Goal: Task Accomplishment & Management: Manage account settings

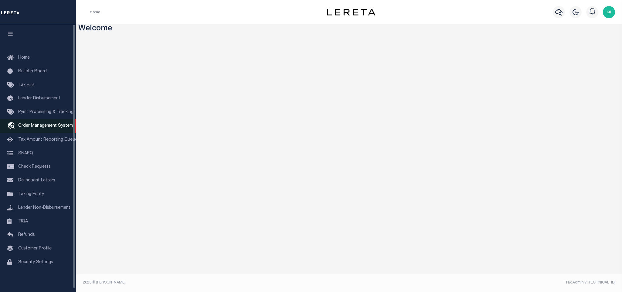
click at [39, 126] on span "Order Management System" at bounding box center [45, 126] width 55 height 4
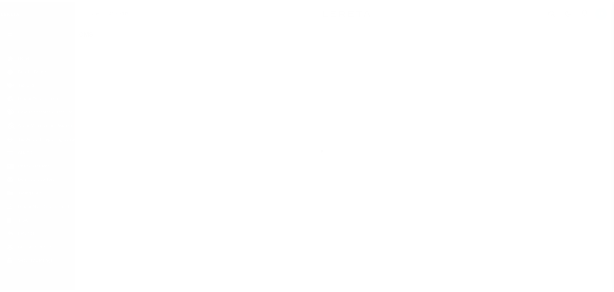
scroll to position [4, 0]
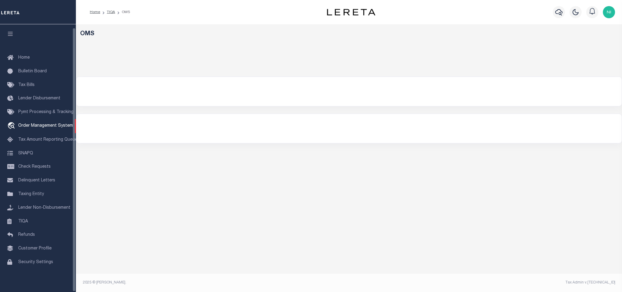
select select "NY"
select select "200"
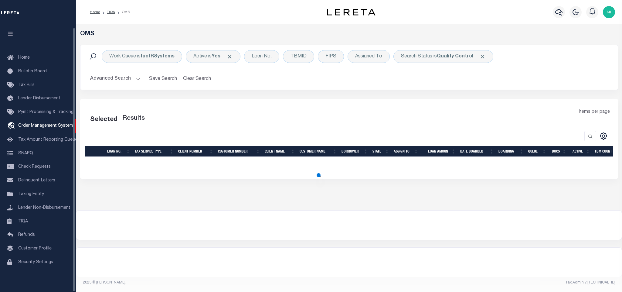
select select "200"
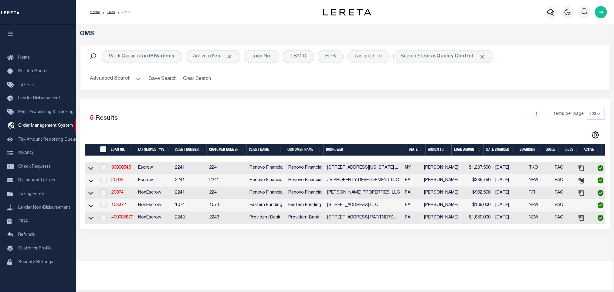
click at [130, 73] on button "Advanced Search" at bounding box center [115, 79] width 50 height 12
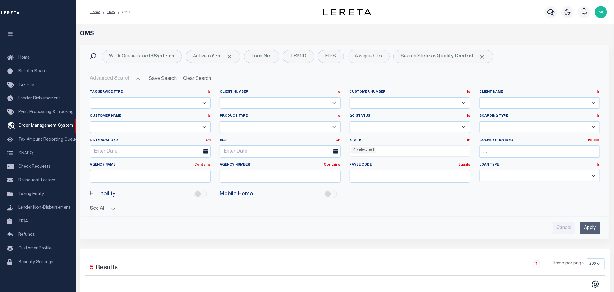
click at [419, 153] on ul "2 selected" at bounding box center [410, 149] width 120 height 8
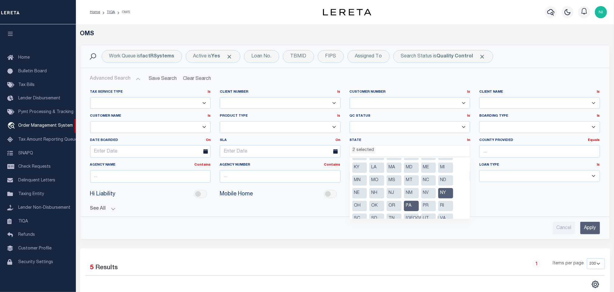
scroll to position [69, 0]
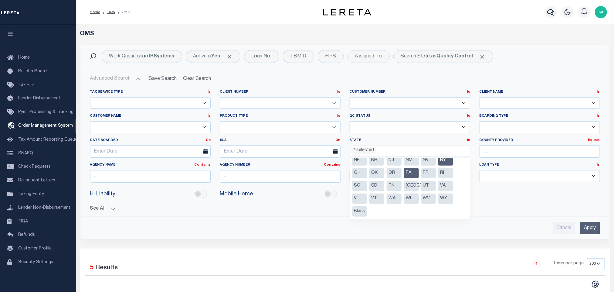
click at [425, 171] on li "PR" at bounding box center [428, 173] width 15 height 10
click at [444, 161] on li "NY" at bounding box center [445, 160] width 15 height 10
select select "PA"
click at [433, 173] on li "PR" at bounding box center [428, 173] width 15 height 10
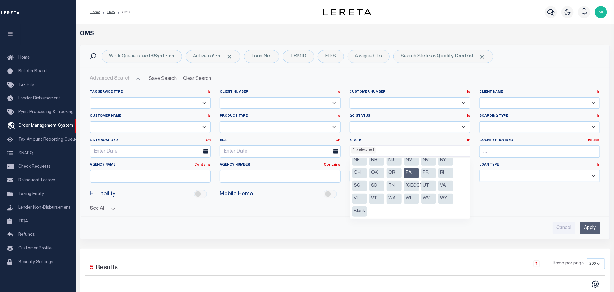
click at [410, 177] on li "PA" at bounding box center [411, 173] width 15 height 10
select select
drag, startPoint x: 596, startPoint y: 235, endPoint x: 594, endPoint y: 229, distance: 6.6
click at [595, 234] on input "Apply" at bounding box center [590, 228] width 20 height 12
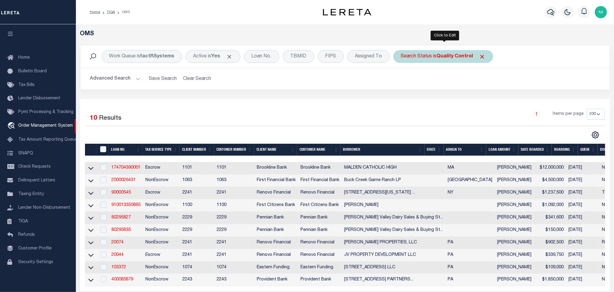
click at [456, 57] on b "Quality Control" at bounding box center [455, 56] width 36 height 5
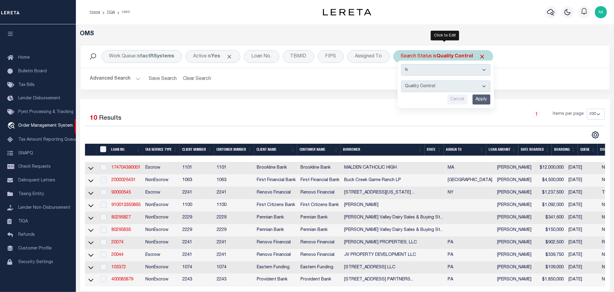
click at [446, 90] on select "Automated Search Bad Parcel Complete Duplicate Parcel High Dollar Reporting In …" at bounding box center [445, 86] width 89 height 12
select select "IP"
click at [403, 81] on select "Automated Search Bad Parcel Complete Duplicate Parcel High Dollar Reporting In …" at bounding box center [445, 86] width 89 height 12
click at [482, 99] on input "Apply" at bounding box center [482, 99] width 18 height 10
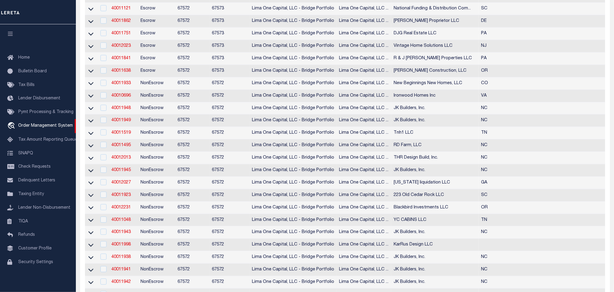
scroll to position [0, 0]
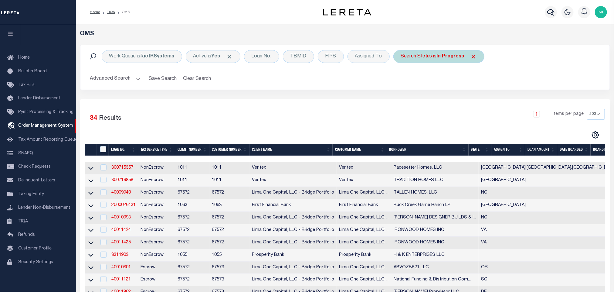
click at [423, 59] on div "Search Status is In Progress" at bounding box center [438, 56] width 91 height 13
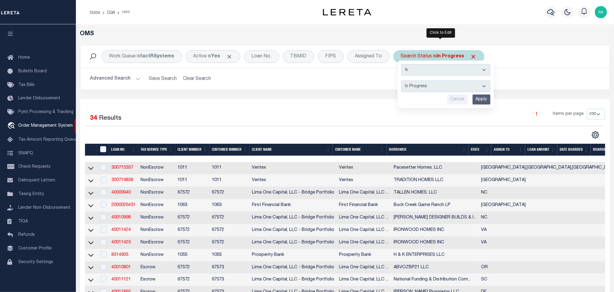
drag, startPoint x: 430, startPoint y: 88, endPoint x: 431, endPoint y: 92, distance: 4.3
click at [430, 88] on select "Automated Search Bad Parcel Complete Duplicate Parcel High Dollar Reporting In …" at bounding box center [445, 86] width 89 height 12
select select "RD"
click at [403, 81] on select "Automated Search Bad Parcel Complete Duplicate Parcel High Dollar Reporting In …" at bounding box center [445, 86] width 89 height 12
click at [483, 98] on input "Apply" at bounding box center [482, 99] width 18 height 10
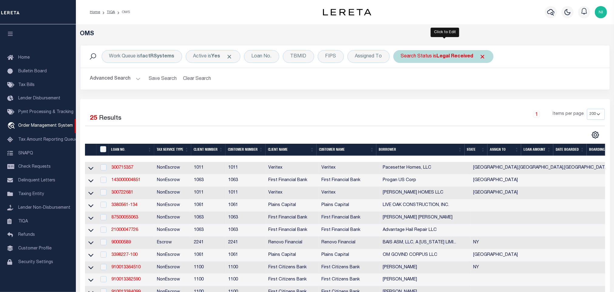
click at [450, 57] on b "Legal Received" at bounding box center [455, 56] width 37 height 5
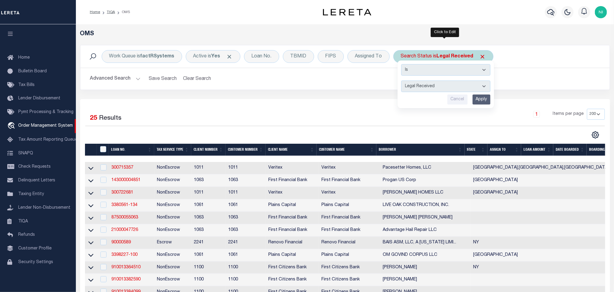
drag, startPoint x: 449, startPoint y: 59, endPoint x: 443, endPoint y: 88, distance: 29.7
click at [443, 88] on select "Automated Search Bad Parcel Complete Duplicate Parcel High Dollar Reporting In …" at bounding box center [445, 86] width 89 height 12
select select "QC"
click at [403, 81] on select "Automated Search Bad Parcel Complete Duplicate Parcel High Dollar Reporting In …" at bounding box center [445, 86] width 89 height 12
click at [483, 100] on input "Apply" at bounding box center [482, 99] width 18 height 10
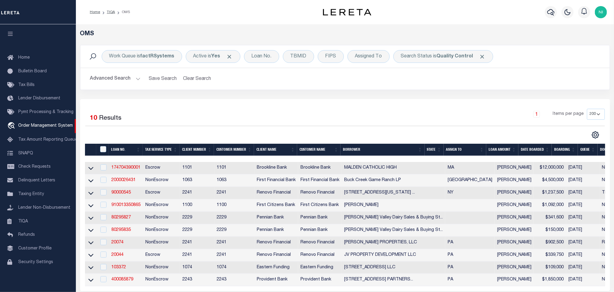
click at [357, 104] on div "Selected 10 Results 1 Items per page 10 25 50 100 200" at bounding box center [345, 195] width 530 height 192
click at [398, 91] on div "Work Queue is factRSystems Active is Yes Loan No. TBMID FIPS Assigned To Search…" at bounding box center [345, 72] width 539 height 54
click at [291, 100] on div "Selected 10 Results 1 Items per page 10 25 50 100 200" at bounding box center [345, 195] width 530 height 192
click at [291, 102] on div "Selected 10 Results 1 Items per page 10 25 50 100 200" at bounding box center [345, 195] width 530 height 192
click at [308, 102] on div "Selected 10 Results 1 Items per page 10 25 50 100 200" at bounding box center [345, 195] width 530 height 192
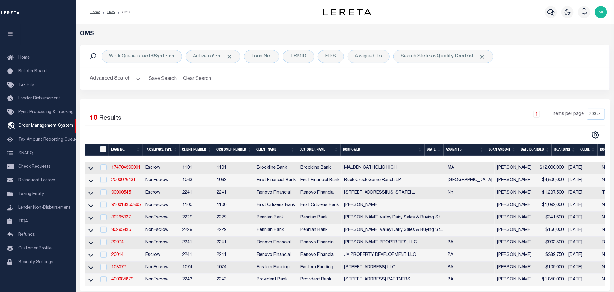
click at [131, 79] on button "Advanced Search" at bounding box center [115, 79] width 50 height 12
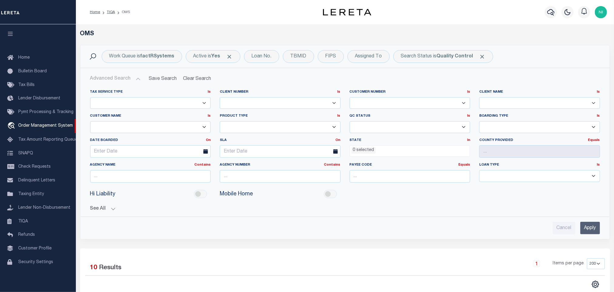
click at [377, 150] on ul "0 selected" at bounding box center [410, 149] width 120 height 8
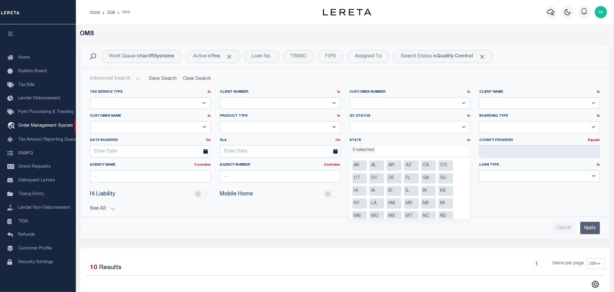
scroll to position [46, 0]
click at [442, 183] on li "NY" at bounding box center [445, 183] width 15 height 10
select select "NY"
click at [407, 196] on li "PA" at bounding box center [411, 196] width 15 height 10
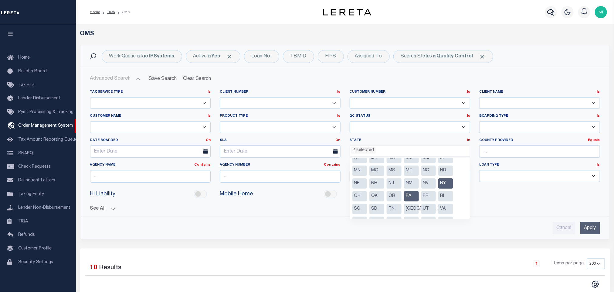
click at [591, 227] on input "Apply" at bounding box center [590, 228] width 20 height 12
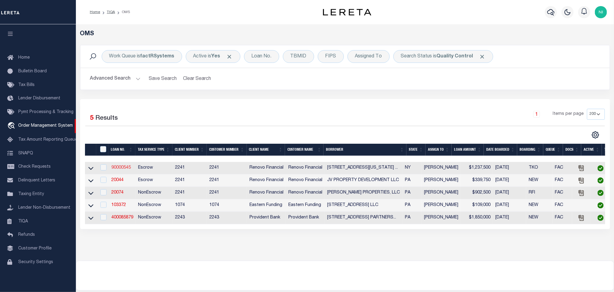
click at [128, 168] on link "90000545" at bounding box center [120, 167] width 19 height 4
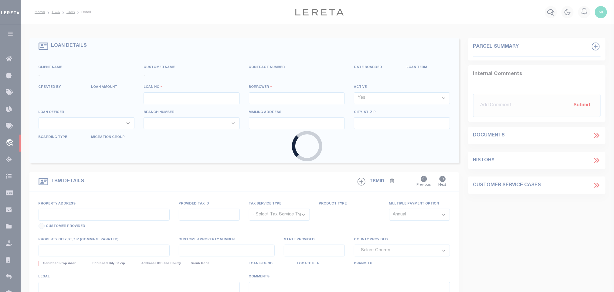
type input "90000545"
type input "339 ROUTE 306 LLC, A [US_STATE] LIMITED LIABILITY COMPANY"
select select
select select "400"
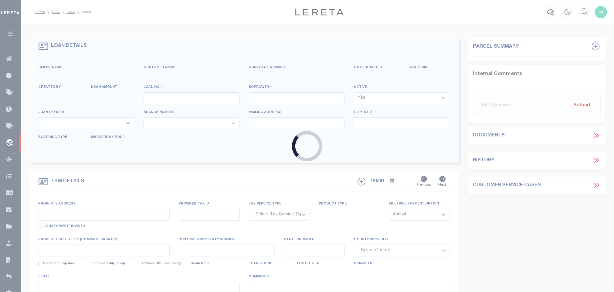
select select "Escrow"
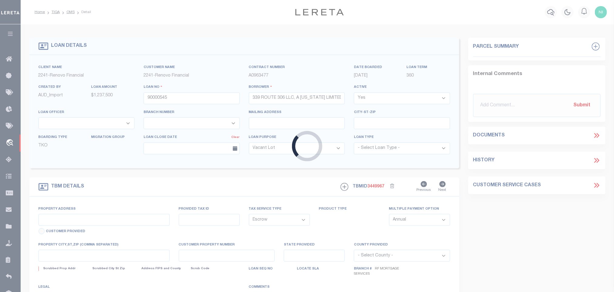
select select "14701"
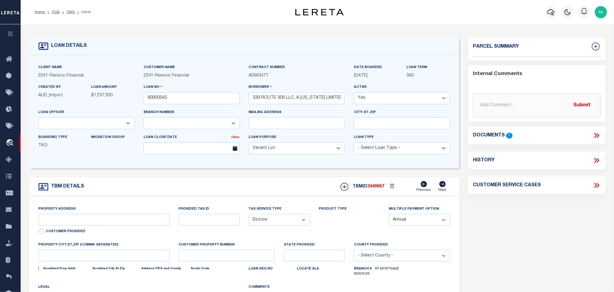
type input "339 ROUTE 306"
type input "MONSEY, [GEOGRAPHIC_DATA] 10952"
type input "a0kUS00000C8OJB"
type input "NY"
select select
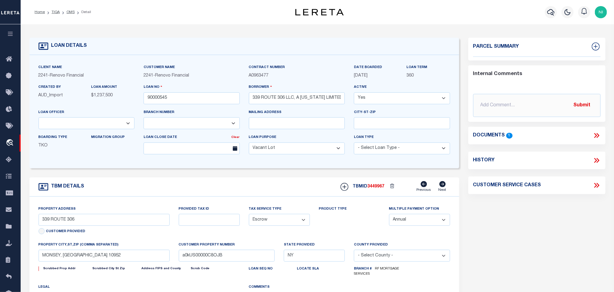
select select "25067"
select select "4"
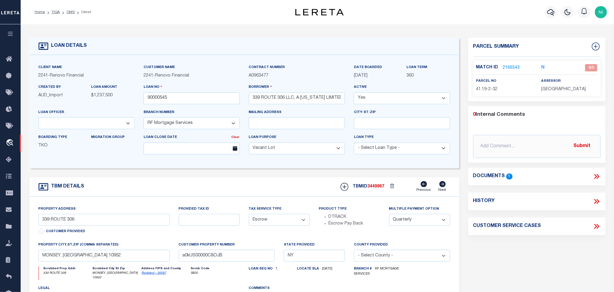
click at [598, 176] on icon at bounding box center [597, 176] width 8 height 8
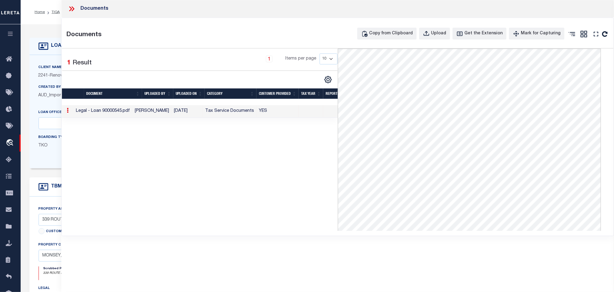
click at [70, 9] on icon at bounding box center [72, 9] width 8 height 8
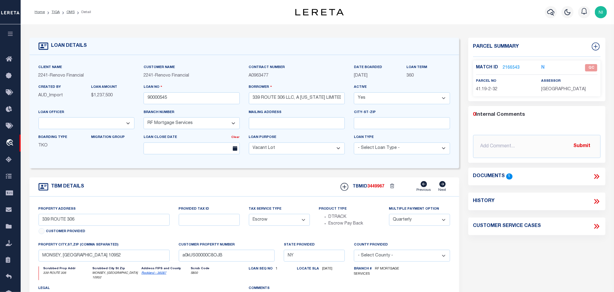
click at [597, 176] on icon at bounding box center [597, 176] width 8 height 8
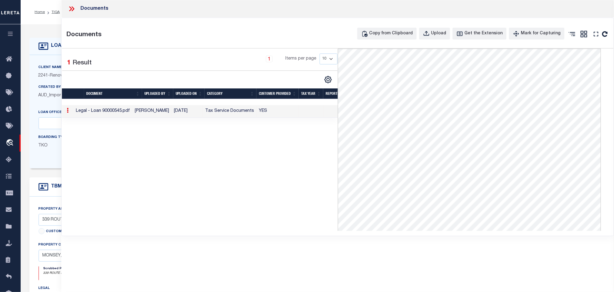
drag, startPoint x: 69, startPoint y: 6, endPoint x: 76, endPoint y: 20, distance: 16.0
click at [70, 6] on icon at bounding box center [72, 9] width 8 height 8
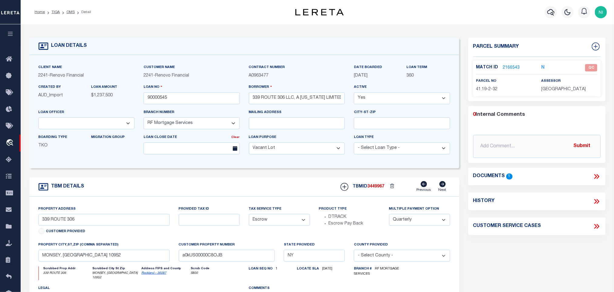
click at [516, 67] on link "2166543" at bounding box center [511, 68] width 17 height 6
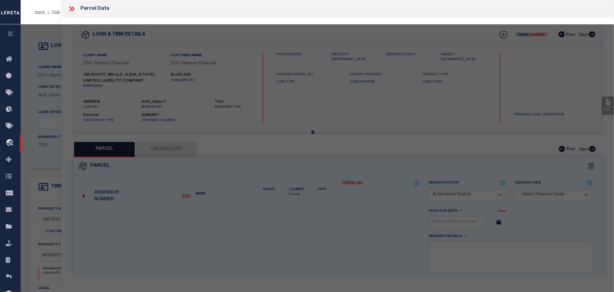
checkbox input "false"
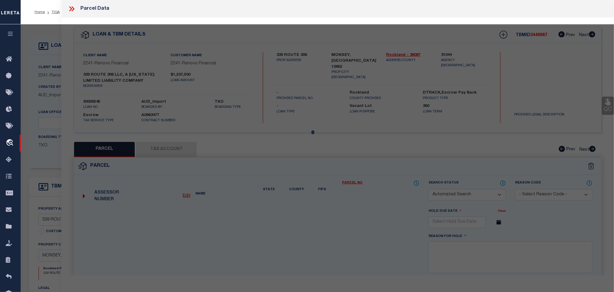
select select "QC"
type input "339 ROUTE 306 LLC"
select select "AGW"
select select "LEG"
type input "339 ROUTE 306"
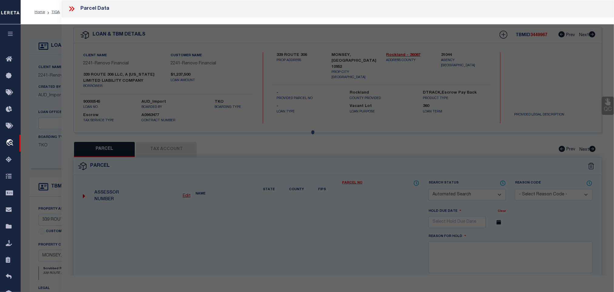
type input "MONSEY, [GEOGRAPHIC_DATA] 10952"
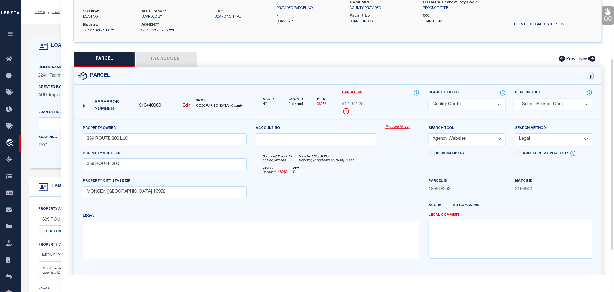
scroll to position [74, 0]
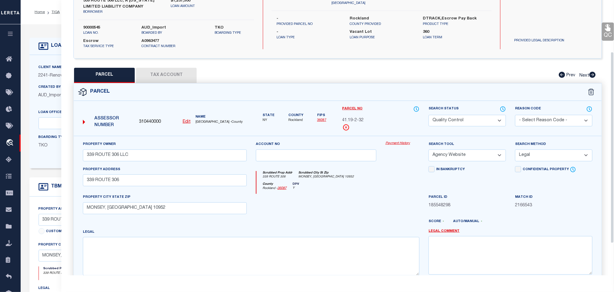
click at [178, 76] on button "Tax Account" at bounding box center [166, 75] width 61 height 15
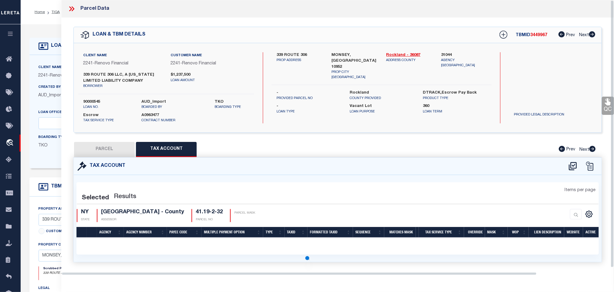
select select "100"
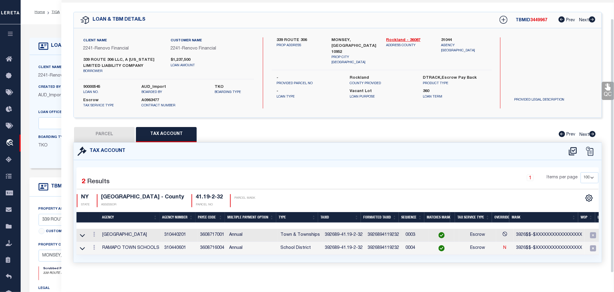
scroll to position [23, 0]
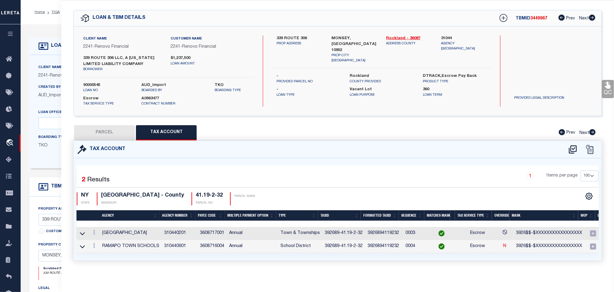
click at [94, 125] on button "PARCEL" at bounding box center [104, 132] width 61 height 15
select select "AS"
select select
checkbox input "false"
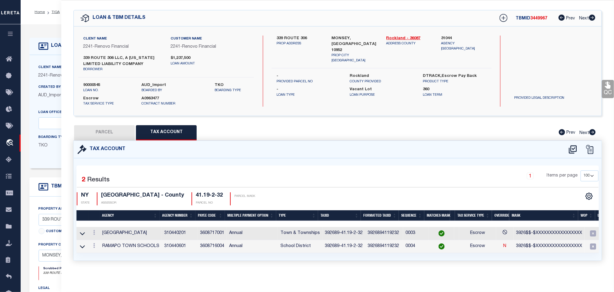
checkbox input "false"
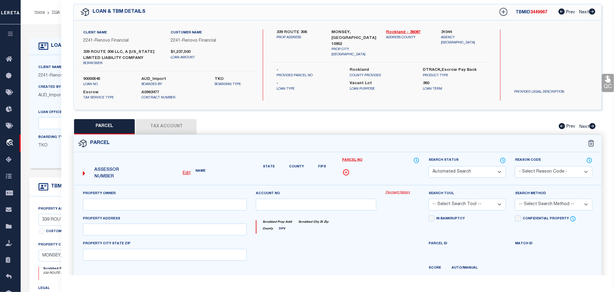
select select "QC"
type input "339 ROUTE 306 LLC"
select select "AGW"
select select "LEG"
type input "339 ROUTE 306"
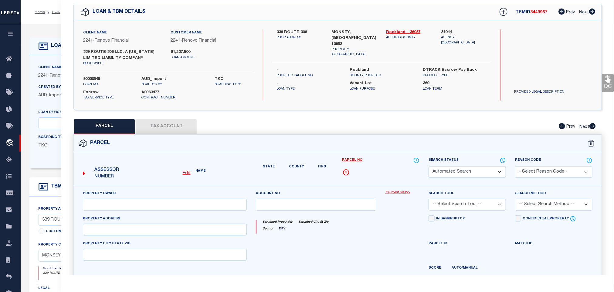
type input "MONSEY, [GEOGRAPHIC_DATA] 10952"
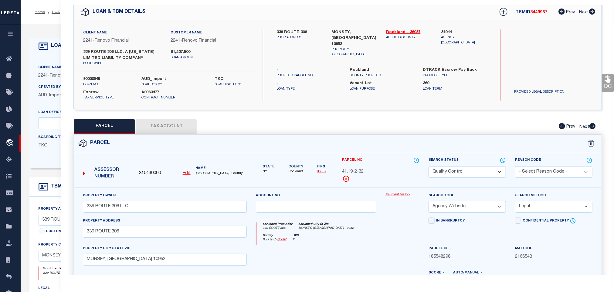
click at [607, 79] on icon at bounding box center [608, 79] width 8 height 8
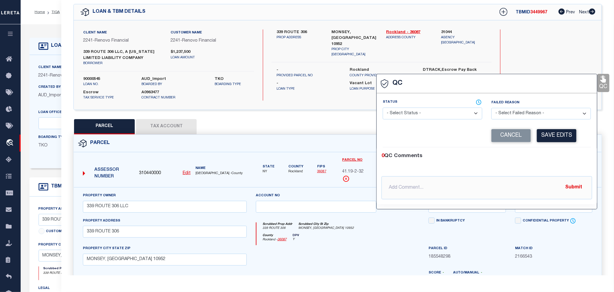
click at [458, 115] on select "- Select Status - Ready to QC Correct Incorrect" at bounding box center [433, 113] width 100 height 12
select select "COR"
click at [383, 108] on select "- Select Status - Ready to QC Correct Incorrect" at bounding box center [433, 113] width 100 height 12
click at [568, 133] on button "Save Edits" at bounding box center [556, 135] width 39 height 13
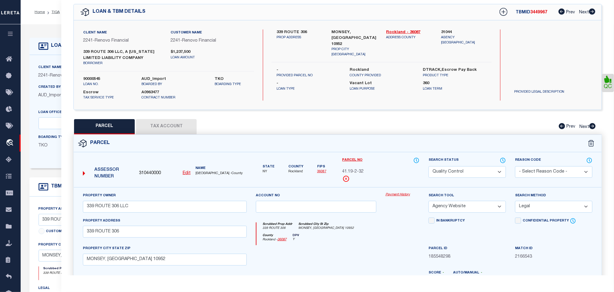
click at [485, 172] on select "Automated Search Bad Parcel Complete Duplicate Parcel High Dollar Reporting In …" at bounding box center [467, 172] width 77 height 12
select select "CP"
click at [429, 167] on select "Automated Search Bad Parcel Complete Duplicate Parcel High Dollar Reporting In …" at bounding box center [467, 172] width 77 height 12
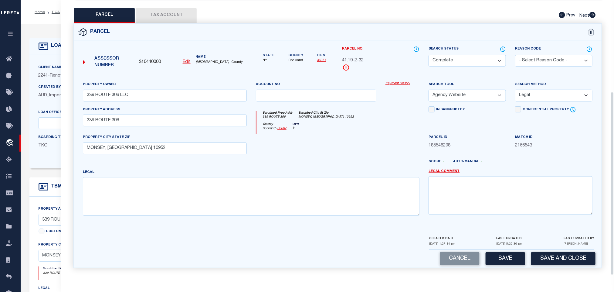
scroll to position [138, 0]
click at [561, 259] on button "Save and Close" at bounding box center [563, 258] width 64 height 13
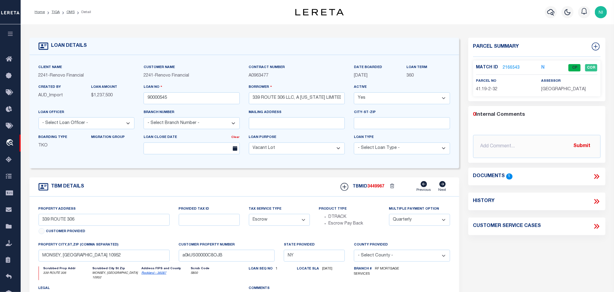
select select
click at [176, 106] on div "Loan No 90000545" at bounding box center [191, 96] width 105 height 25
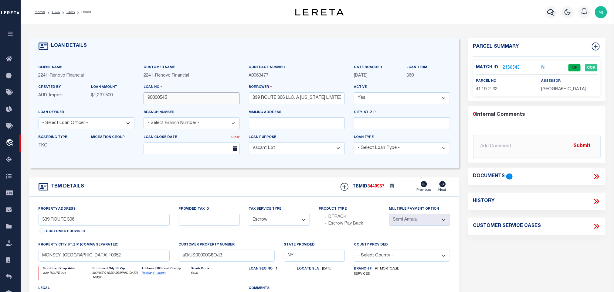
click at [176, 104] on input "90000545" at bounding box center [192, 98] width 96 height 12
click at [70, 11] on link "OMS" at bounding box center [70, 12] width 8 height 4
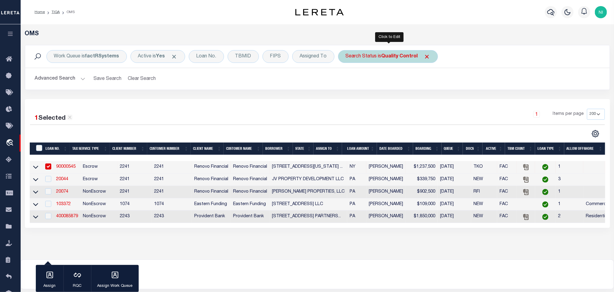
click at [393, 57] on b "Quality Control" at bounding box center [400, 56] width 36 height 5
select select "QC"
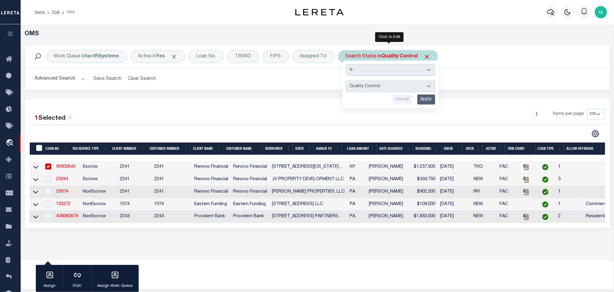
click at [428, 97] on input "Apply" at bounding box center [426, 99] width 18 height 10
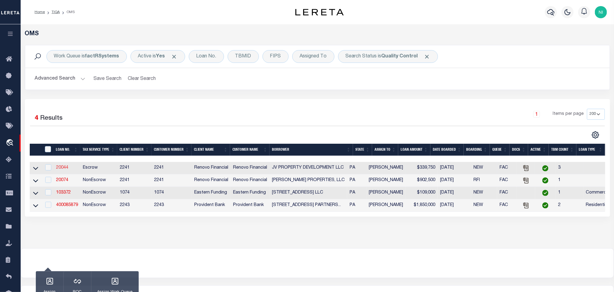
click at [61, 170] on link "20044" at bounding box center [62, 167] width 12 height 4
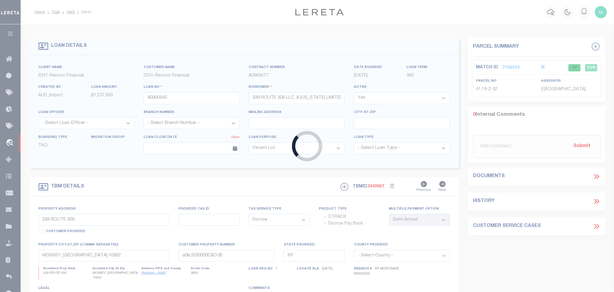
type input "20044"
type input "JV PROPERTY DEVELOPMENT LLC"
select select "25066"
type input "7891 [PERSON_NAME] Dr"
type input "[PERSON_NAME] PA 15642"
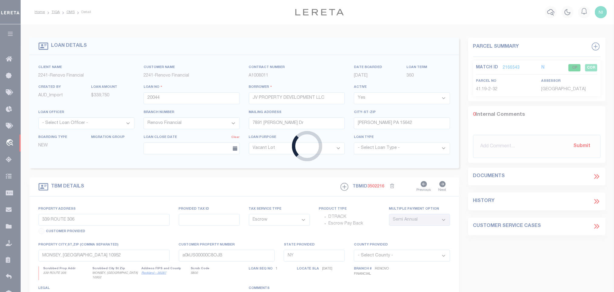
select select "25066"
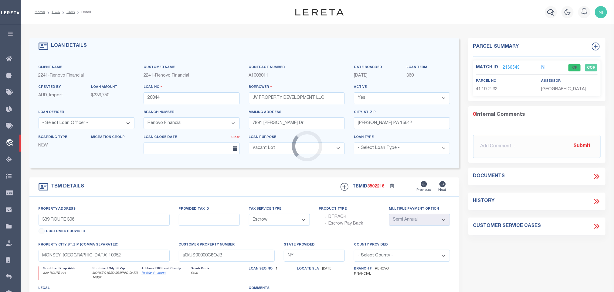
type input "[STREET_ADDRESS][PERSON_NAME]"
select select
type input "[GEOGRAPHIC_DATA], [GEOGRAPHIC_DATA] 15601"
type input "a0kUS00000C29zd"
type input "PA"
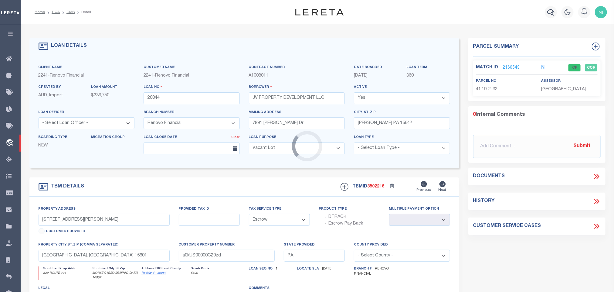
select select
type textarea "LEGAL REQUIRED"
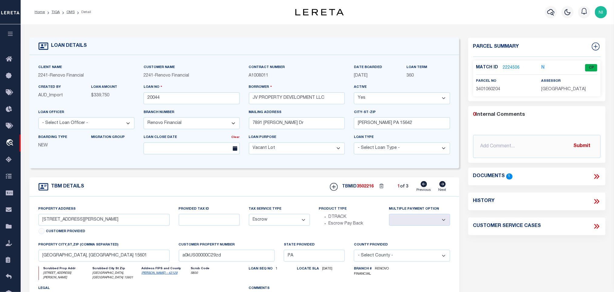
click at [442, 187] on icon at bounding box center [442, 184] width 6 height 6
type input "[STREET_ADDRESS]"
select select
type input "a0kUS00000C2L7t"
select select
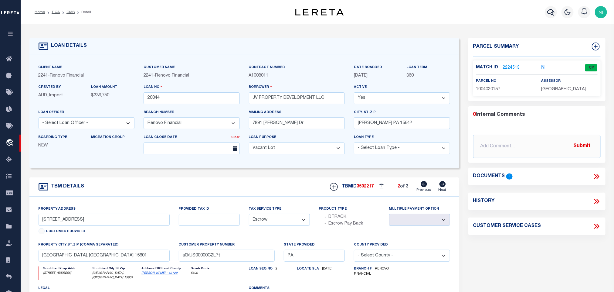
click at [441, 187] on icon at bounding box center [442, 184] width 6 height 6
type input "[STREET_ADDRESS][PERSON_NAME]"
select select
type input "[PERSON_NAME], [GEOGRAPHIC_DATA] 15644"
type input "a0kUS00000C2IMw"
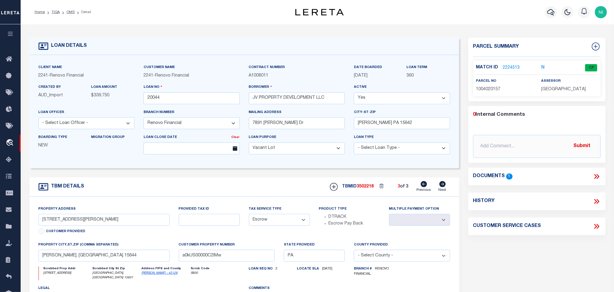
select select
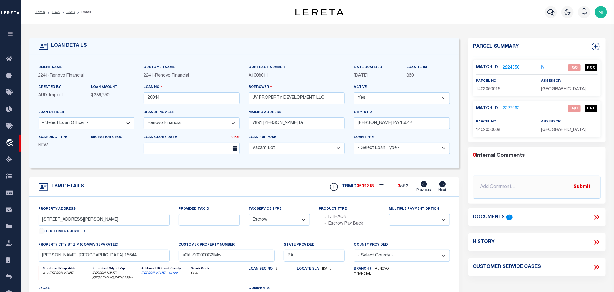
click at [595, 220] on icon at bounding box center [595, 217] width 3 height 5
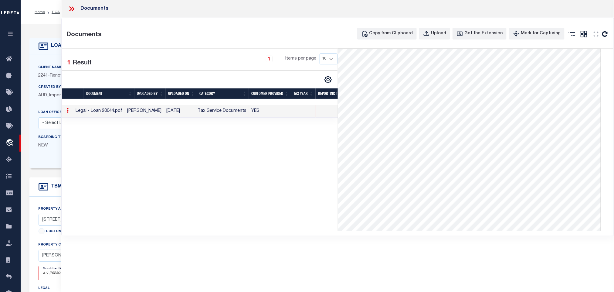
click at [70, 8] on icon at bounding box center [72, 9] width 8 height 8
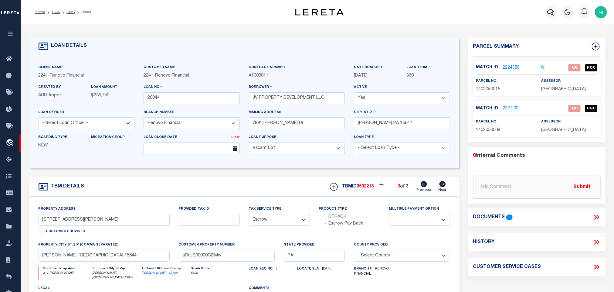
click at [510, 68] on link "2224556" at bounding box center [511, 68] width 17 height 6
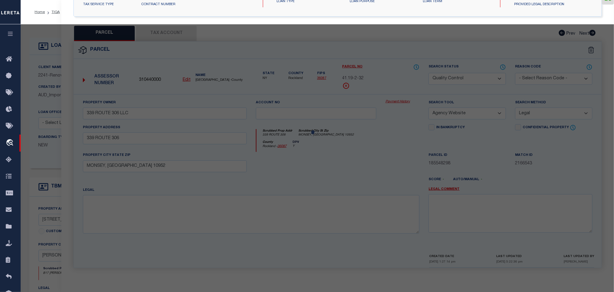
select select "AS"
select select
checkbox input "false"
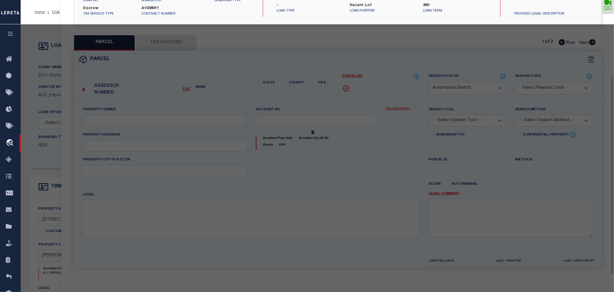
select select "QC"
type input "JV PROPERTY DEVELOPMENT LLC"
select select "AGW"
select select "LEG"
type input "817 [PERSON_NAME]"
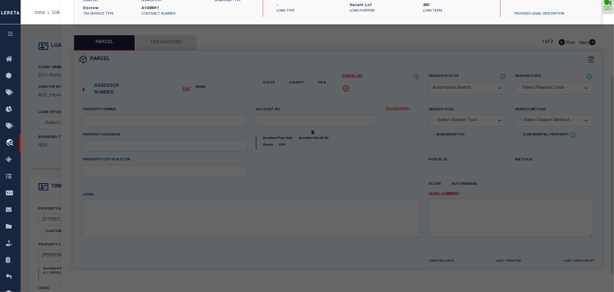
type input "[PERSON_NAME], [GEOGRAPHIC_DATA] 15644"
type textarea "[GEOGRAPHIC_DATA] CO PL 40 X 100"
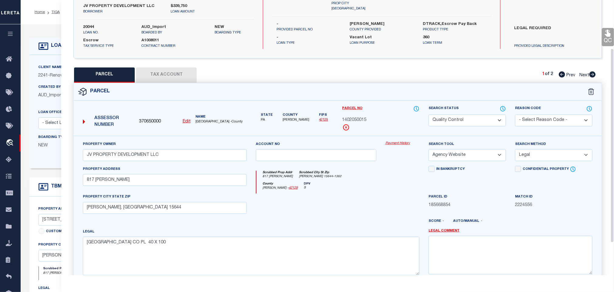
scroll to position [68, 0]
click at [193, 78] on button "Tax Account" at bounding box center [166, 75] width 61 height 15
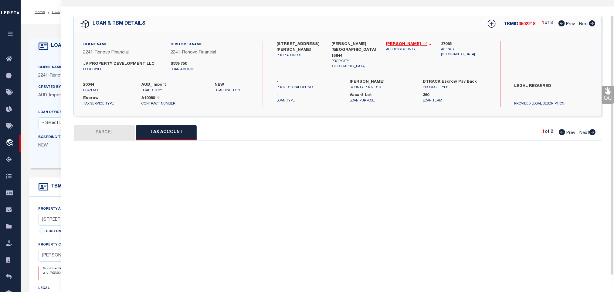
select select "100"
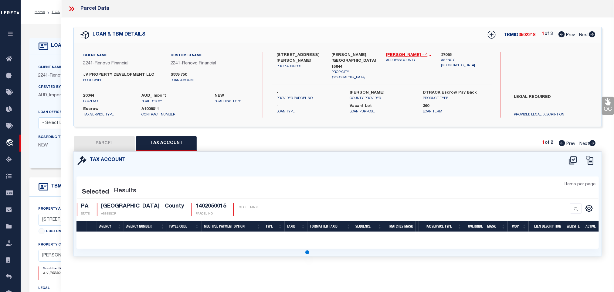
scroll to position [0, 0]
select select "100"
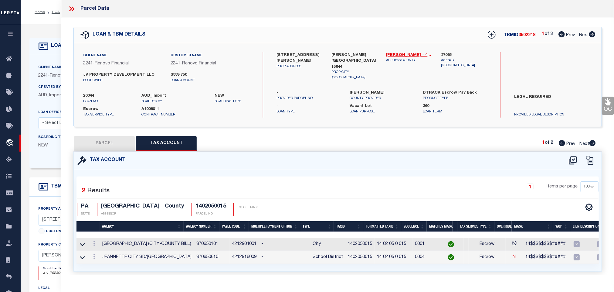
click at [112, 148] on button "PARCEL" at bounding box center [104, 143] width 61 height 15
select select "AS"
select select
checkbox input "false"
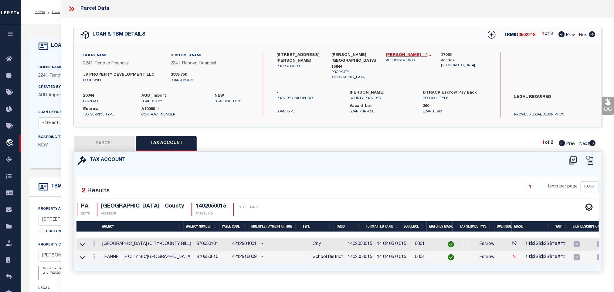
checkbox input "false"
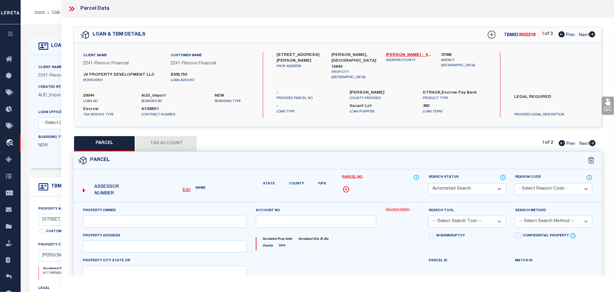
select select "QC"
type input "JV PROPERTY DEVELOPMENT LLC"
select select "AGW"
select select "LEG"
type input "817 [PERSON_NAME]"
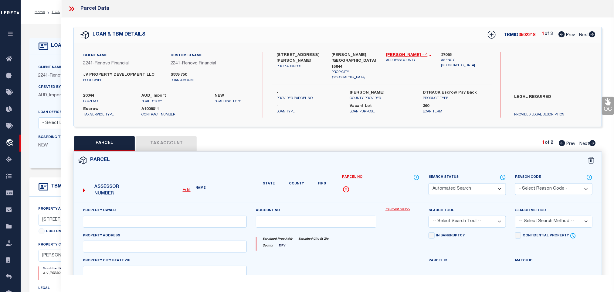
type input "[PERSON_NAME], [GEOGRAPHIC_DATA] 15644"
type textarea "[GEOGRAPHIC_DATA] CO PL 40 X 100"
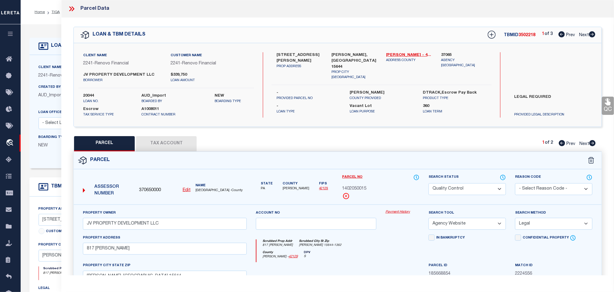
click at [609, 101] on icon at bounding box center [608, 102] width 8 height 8
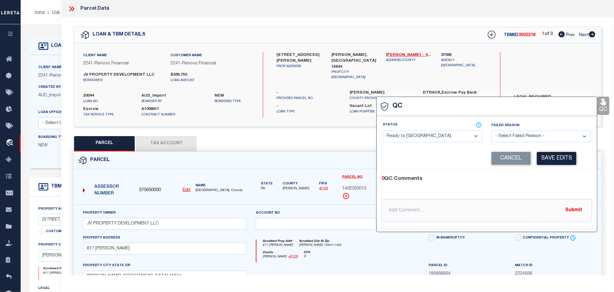
click at [449, 138] on select "- Select Status - Ready to QC Correct Incorrect" at bounding box center [433, 136] width 100 height 12
select select "COR"
click at [383, 131] on select "- Select Status - Ready to QC Correct Incorrect" at bounding box center [433, 136] width 100 height 12
click at [555, 156] on button "Save Edits" at bounding box center [556, 158] width 39 height 13
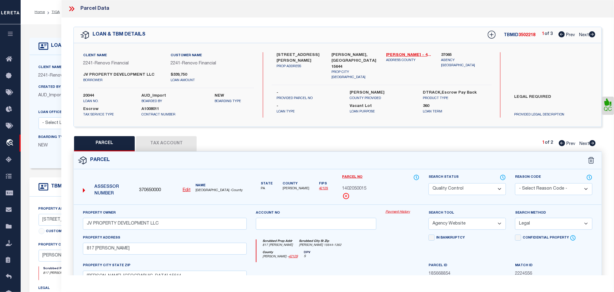
click at [457, 186] on select "Automated Search Bad Parcel Complete Duplicate Parcel High Dollar Reporting In …" at bounding box center [467, 189] width 77 height 12
select select "CP"
click at [429, 184] on select "Automated Search Bad Parcel Complete Duplicate Parcel High Dollar Reporting In …" at bounding box center [467, 189] width 77 height 12
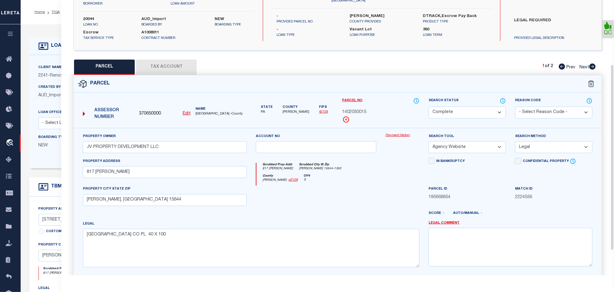
scroll to position [132, 0]
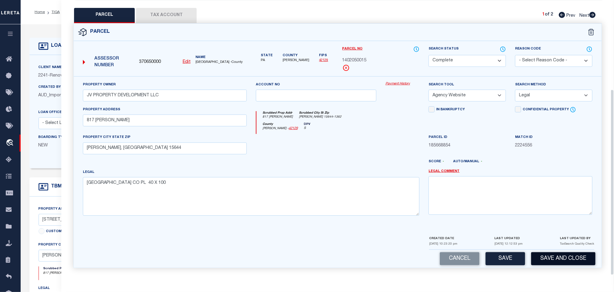
click at [567, 257] on button "Save and Close" at bounding box center [563, 258] width 64 height 13
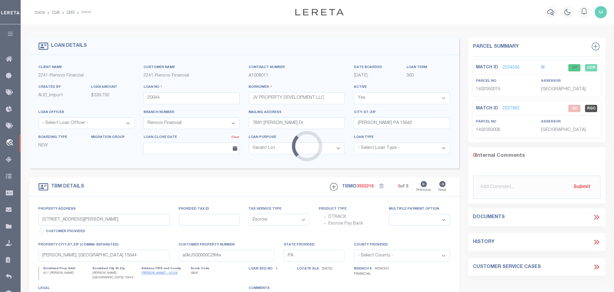
select select "25066"
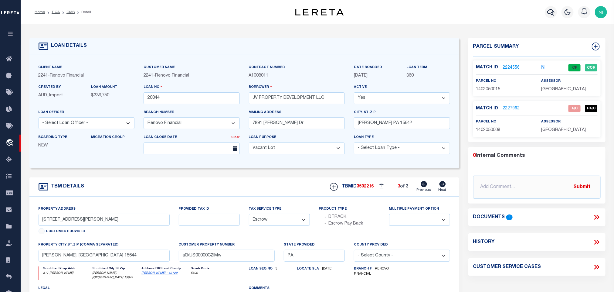
type input "[STREET_ADDRESS][PERSON_NAME]"
select select
type input "[GEOGRAPHIC_DATA], [GEOGRAPHIC_DATA] 15601"
type input "a0kUS00000C29zd"
select select
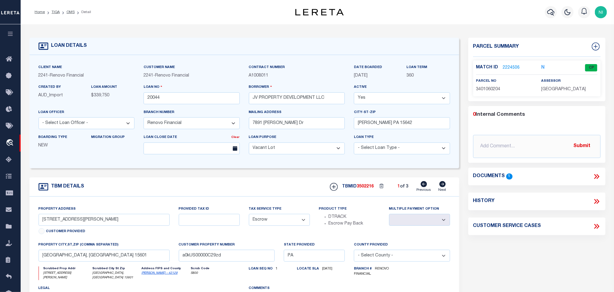
click at [443, 187] on icon at bounding box center [442, 184] width 6 height 6
type input "[STREET_ADDRESS]"
select select
type input "a0kUS00000C2L7t"
select select
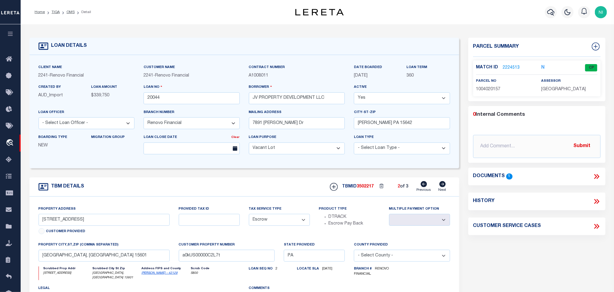
click at [443, 187] on icon at bounding box center [442, 184] width 6 height 6
type input "[STREET_ADDRESS][PERSON_NAME]"
select select
type input "[PERSON_NAME], [GEOGRAPHIC_DATA] 15644"
type input "a0kUS00000C2IMw"
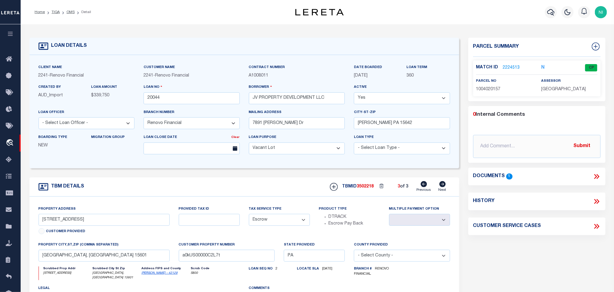
select select
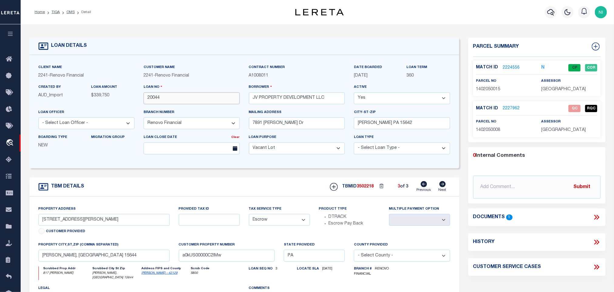
click at [193, 94] on input "20044" at bounding box center [192, 98] width 96 height 12
click at [193, 98] on input "20044" at bounding box center [192, 98] width 96 height 12
click at [370, 187] on span "3502218" at bounding box center [365, 186] width 17 height 4
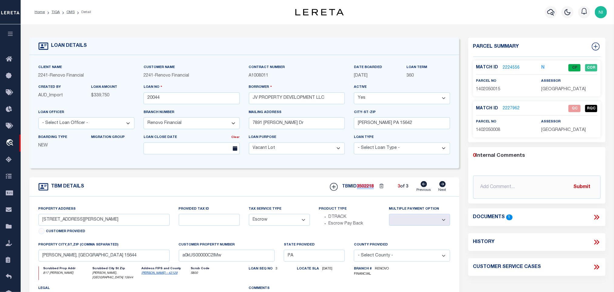
copy span "3502218"
click at [554, 91] on span "[GEOGRAPHIC_DATA]" at bounding box center [563, 89] width 45 height 4
copy div "[GEOGRAPHIC_DATA]"
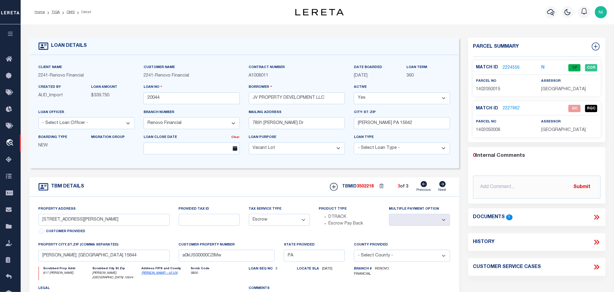
click at [483, 87] on span "1402050015" at bounding box center [488, 89] width 24 height 4
copy span "1402050015"
click at [509, 112] on link "2227962" at bounding box center [511, 108] width 17 height 6
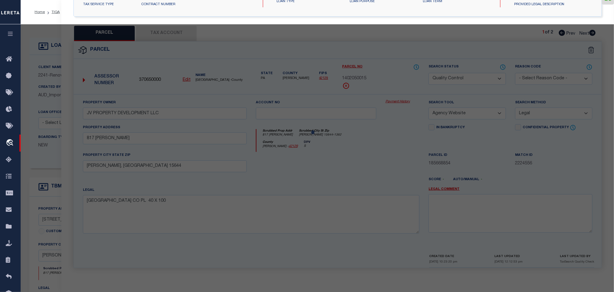
select select "AS"
select select
checkbox input "false"
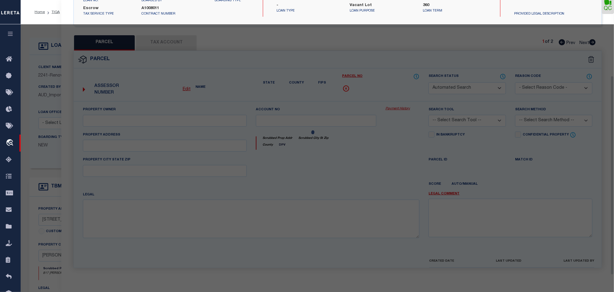
select select "QC"
type input "JV PROPERTY DEVELOPMENT LLC"
select select "AGW"
select select "LEG"
type input "[PERSON_NAME]"
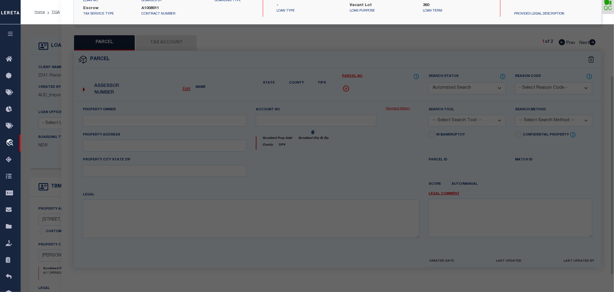
type input "[PERSON_NAME], [GEOGRAPHIC_DATA] 15644"
type textarea "[GEOGRAPHIC_DATA] CO PL 40 X 100"
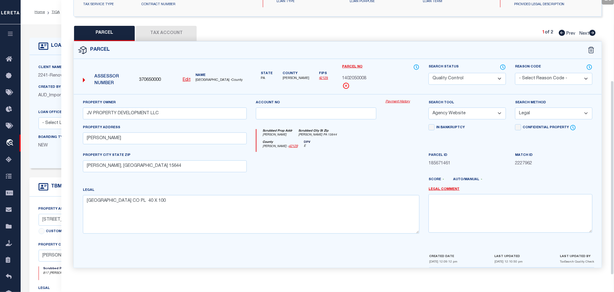
click at [186, 26] on button "Tax Account" at bounding box center [166, 33] width 61 height 15
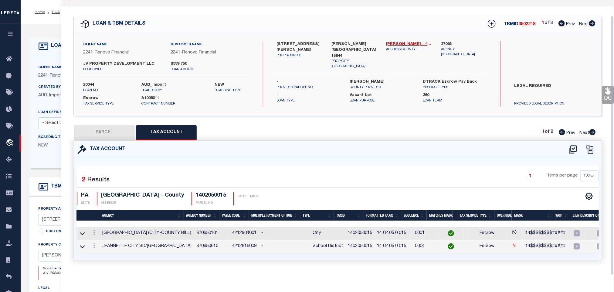
scroll to position [0, 0]
select select "100"
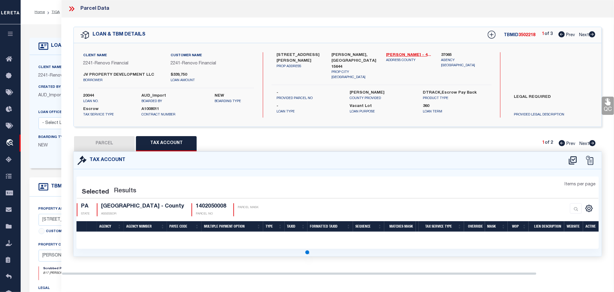
select select "100"
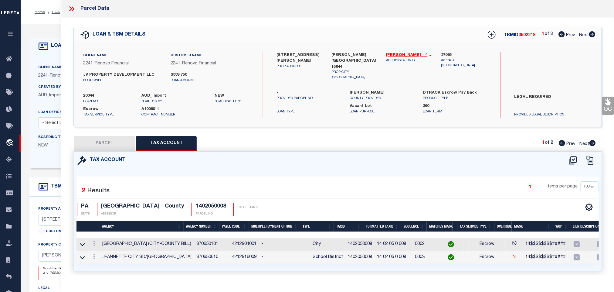
click at [100, 136] on button "PARCEL" at bounding box center [104, 143] width 61 height 15
select select "AS"
select select
checkbox input "false"
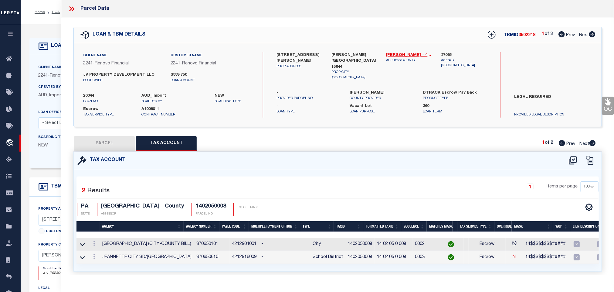
checkbox input "false"
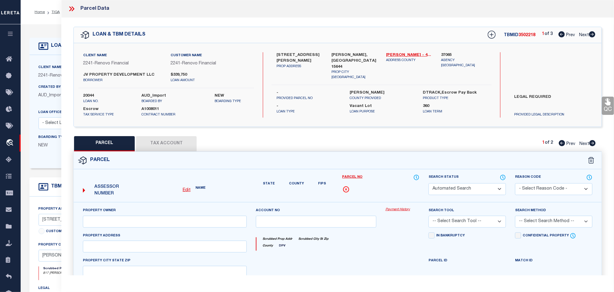
select select "QC"
type input "JV PROPERTY DEVELOPMENT LLC"
select select "AGW"
select select "LEG"
type input "[PERSON_NAME]"
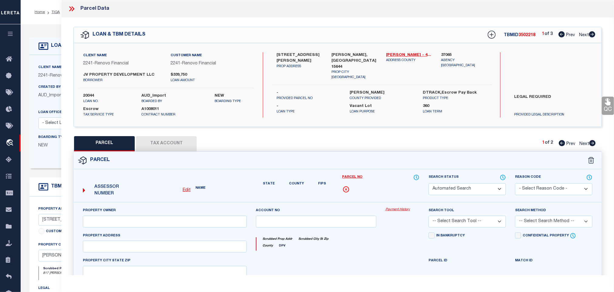
type input "[PERSON_NAME], [GEOGRAPHIC_DATA] 15644"
type textarea "[GEOGRAPHIC_DATA] CO PL 40 X 100"
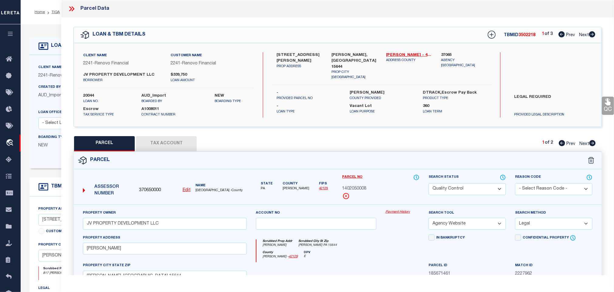
drag, startPoint x: 601, startPoint y: 100, endPoint x: 606, endPoint y: 100, distance: 5.2
click at [602, 100] on div "QC QC QC" at bounding box center [337, 202] width 553 height 368
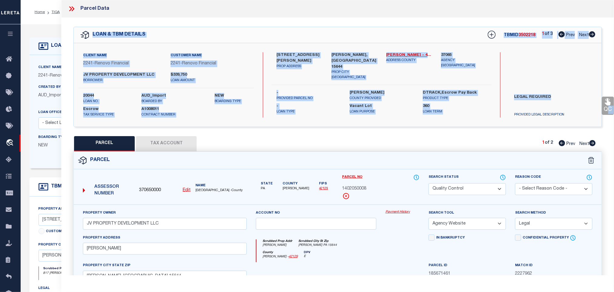
click at [602, 103] on link "QC" at bounding box center [608, 106] width 12 height 18
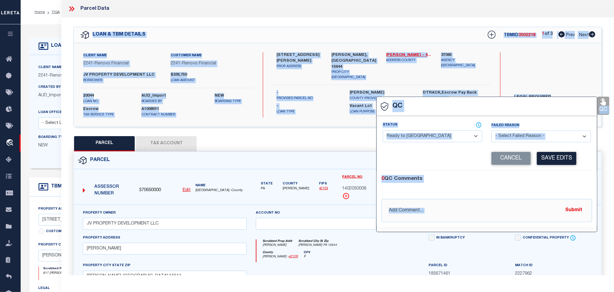
click at [434, 136] on select "- Select Status - Ready to QC Correct Incorrect" at bounding box center [433, 136] width 100 height 12
click at [383, 131] on select "- Select Status - Ready to QC Correct Incorrect" at bounding box center [433, 136] width 100 height 12
click at [435, 132] on select "- Select Status - Ready to QC Correct Incorrect" at bounding box center [433, 136] width 100 height 12
select select "COR"
click at [383, 131] on select "- Select Status - Ready to QC Correct Incorrect" at bounding box center [433, 136] width 100 height 12
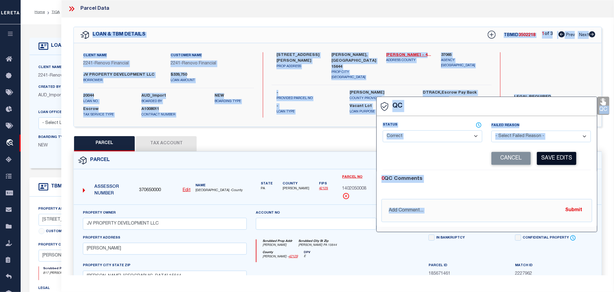
click at [568, 154] on button "Save Edits" at bounding box center [556, 158] width 39 height 13
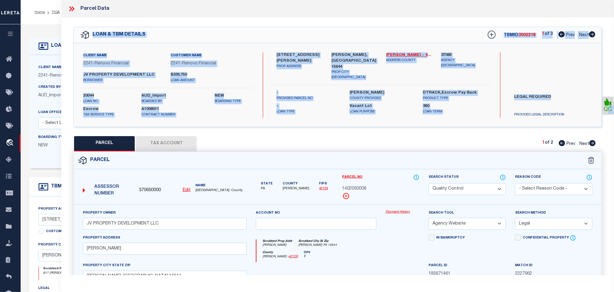
click at [468, 187] on select "Automated Search Bad Parcel Complete Duplicate Parcel High Dollar Reporting In …" at bounding box center [467, 189] width 77 height 12
select select "CP"
click at [429, 184] on select "Automated Search Bad Parcel Complete Duplicate Parcel High Dollar Reporting In …" at bounding box center [467, 189] width 77 height 12
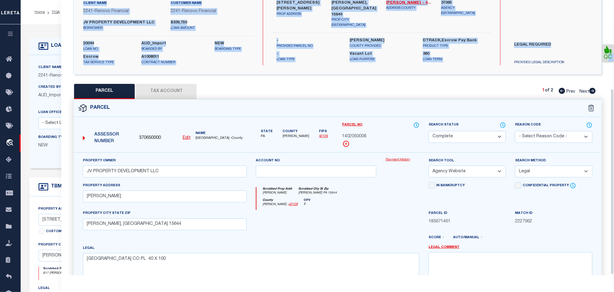
scroll to position [132, 0]
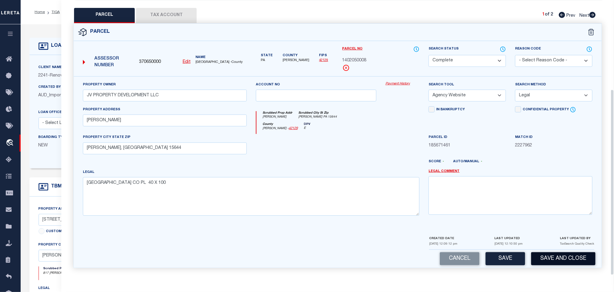
click at [584, 259] on button "Save and Close" at bounding box center [563, 258] width 64 height 13
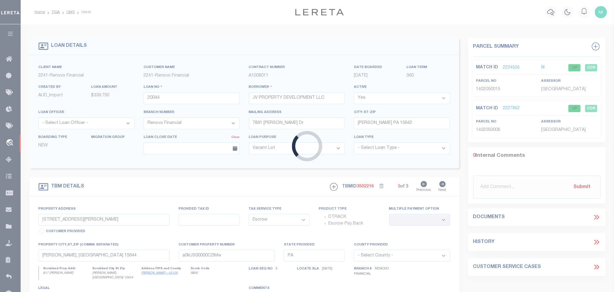
select select "25066"
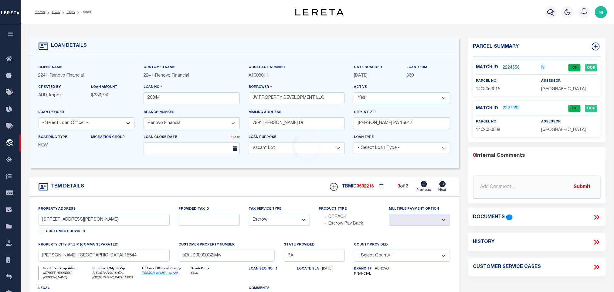
type input "[STREET_ADDRESS][PERSON_NAME]"
select select
type input "[GEOGRAPHIC_DATA], [GEOGRAPHIC_DATA] 15601"
type input "a0kUS00000C29zd"
select select
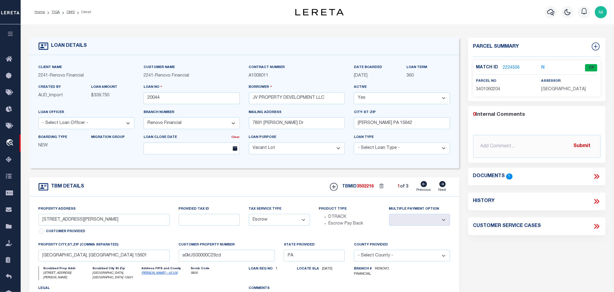
click at [440, 187] on icon at bounding box center [442, 184] width 7 height 6
type input "[STREET_ADDRESS]"
select select
type input "a0kUS00000C2L7t"
select select
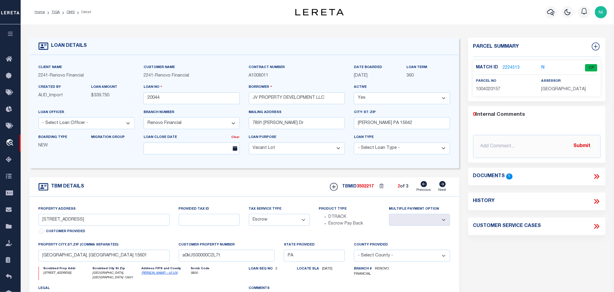
click at [440, 187] on icon at bounding box center [442, 184] width 7 height 6
type input "[STREET_ADDRESS][PERSON_NAME]"
select select
type input "[PERSON_NAME], [GEOGRAPHIC_DATA] 15644"
type input "a0kUS00000C2IMw"
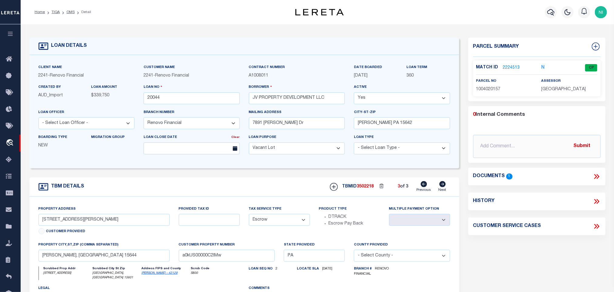
select select
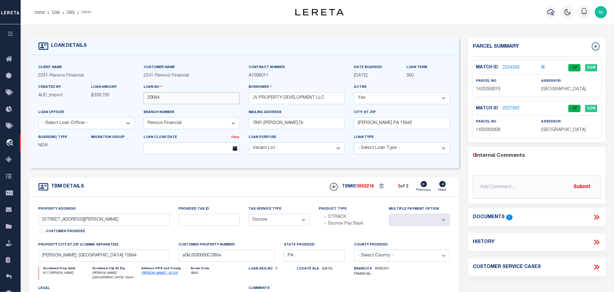
click at [204, 101] on input "20044" at bounding box center [192, 98] width 96 height 12
click at [364, 188] on span "3502218" at bounding box center [365, 186] width 17 height 4
copy span "3502218"
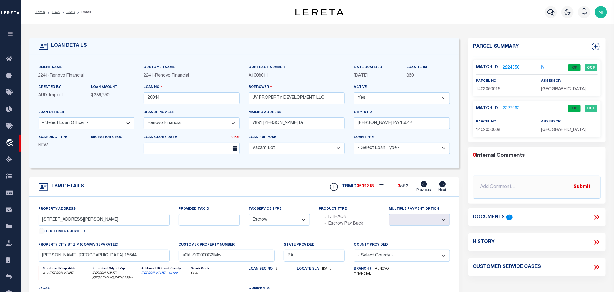
click at [557, 90] on span "[GEOGRAPHIC_DATA]" at bounding box center [563, 89] width 45 height 4
click at [553, 132] on span "[GEOGRAPHIC_DATA]" at bounding box center [563, 130] width 45 height 4
copy div "[GEOGRAPHIC_DATA]"
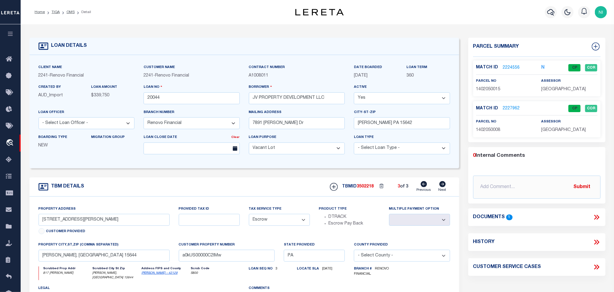
click at [480, 132] on span "1402050008" at bounding box center [488, 130] width 24 height 4
copy span "1402050008"
click at [72, 13] on link "OMS" at bounding box center [70, 12] width 8 height 4
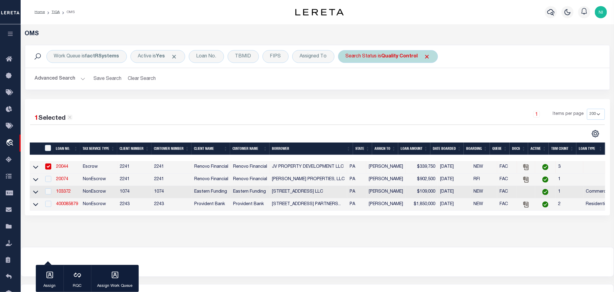
click at [403, 62] on div "Search Status is Quality Control" at bounding box center [388, 56] width 100 height 13
select select "QC"
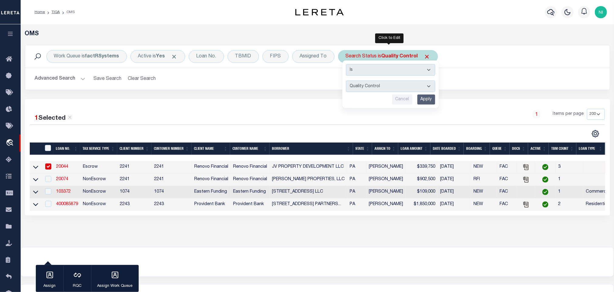
click at [433, 99] on input "Apply" at bounding box center [426, 99] width 18 height 10
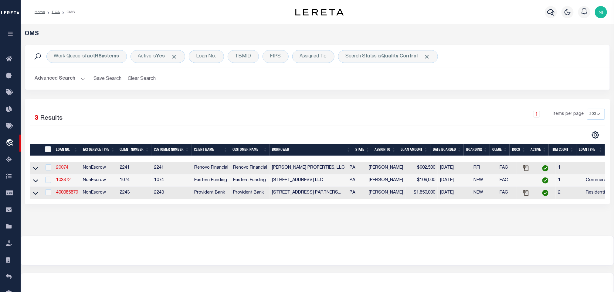
click at [59, 167] on link "20074" at bounding box center [62, 167] width 12 height 4
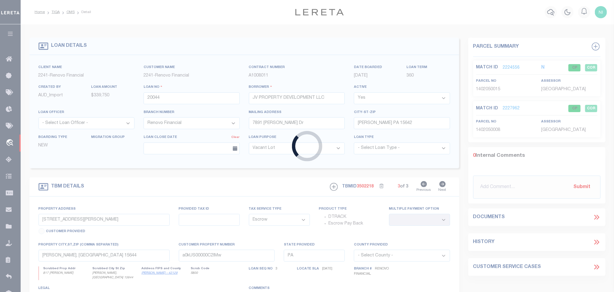
type input "20074"
type input "[PERSON_NAME] PROPERTIES, LLC"
type input "[STREET_ADDRESS]"
type input "[GEOGRAPHIC_DATA]"
select select "NonEscrow"
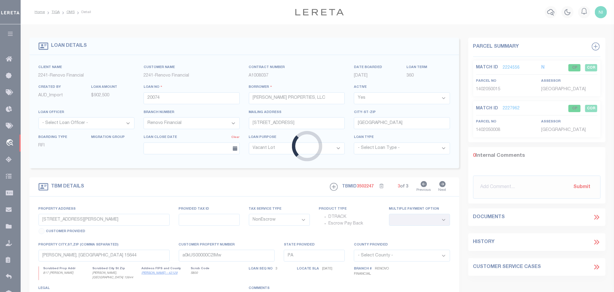
type input "[STREET_ADDRESS]"
select select
type input "[GEOGRAPHIC_DATA], [GEOGRAPHIC_DATA] 18940"
type input "a0kUS00000C5Dlh"
select select
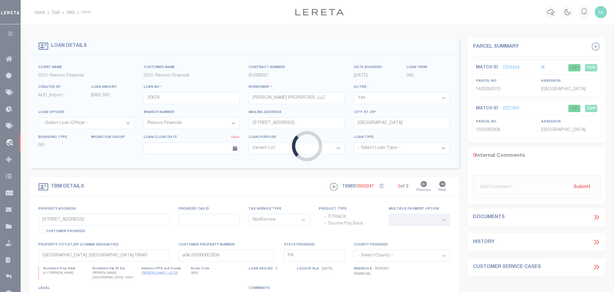
select select "25066"
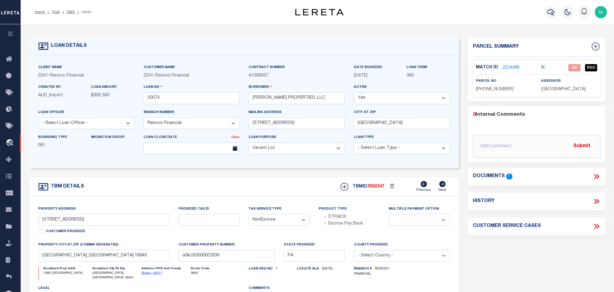
click at [596, 174] on icon at bounding box center [597, 176] width 8 height 8
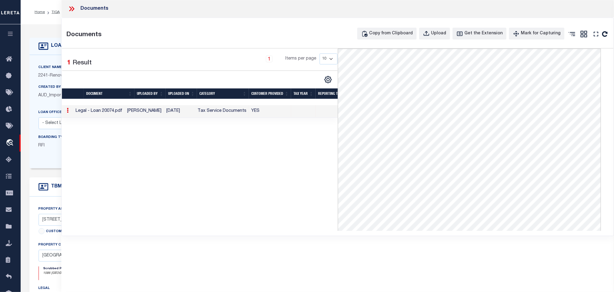
click at [74, 12] on icon at bounding box center [72, 9] width 8 height 8
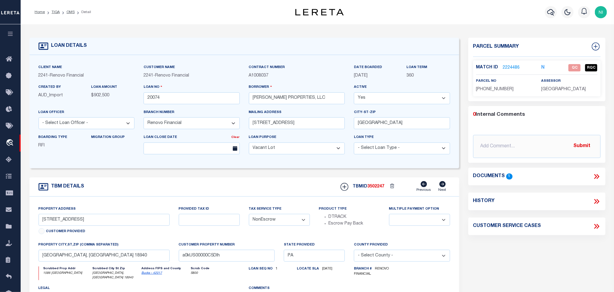
click at [593, 177] on icon at bounding box center [597, 176] width 8 height 8
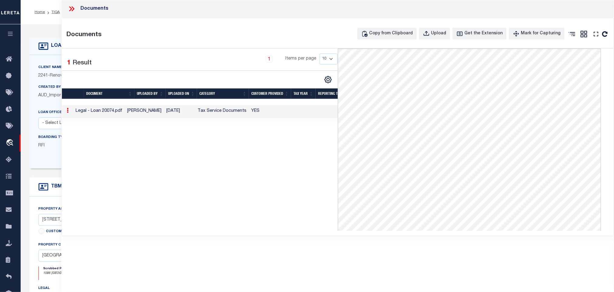
click at [75, 7] on icon at bounding box center [72, 9] width 8 height 8
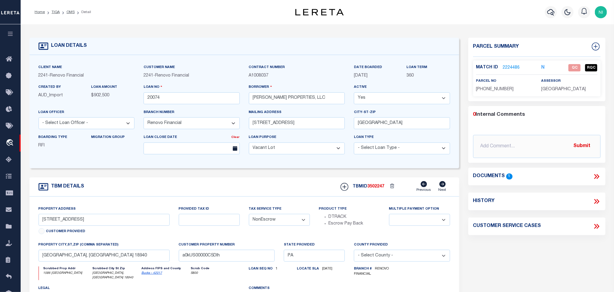
click at [509, 70] on link "2224486" at bounding box center [511, 68] width 17 height 6
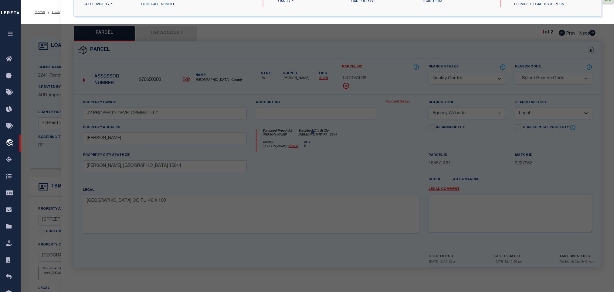
select select "AS"
select select
checkbox input "false"
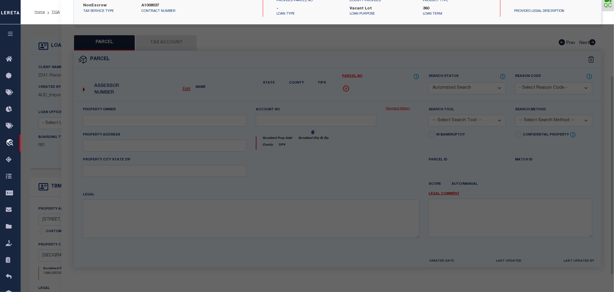
select select "QC"
type input "[PERSON_NAME] & [PERSON_NAME]"
select select "AGW"
select select "LEG"
type input "1586 [GEOGRAPHIC_DATA]"
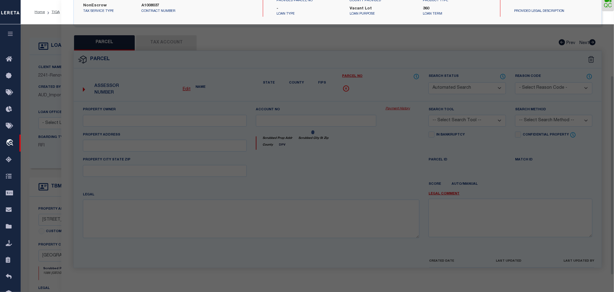
type input "[GEOGRAPHIC_DATA], [GEOGRAPHIC_DATA] 18940"
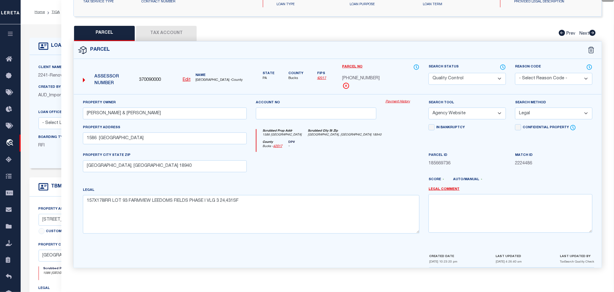
click at [181, 29] on button "Tax Account" at bounding box center [166, 33] width 61 height 15
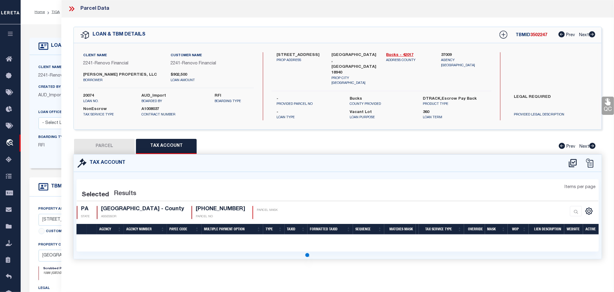
scroll to position [0, 0]
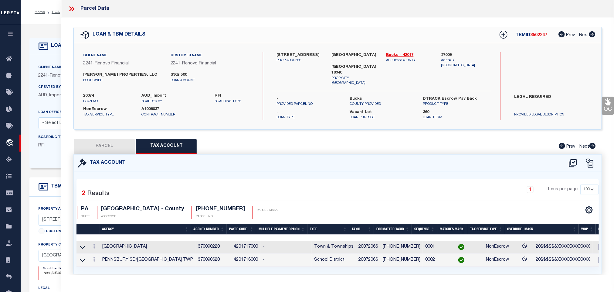
click at [117, 144] on button "PARCEL" at bounding box center [104, 146] width 61 height 15
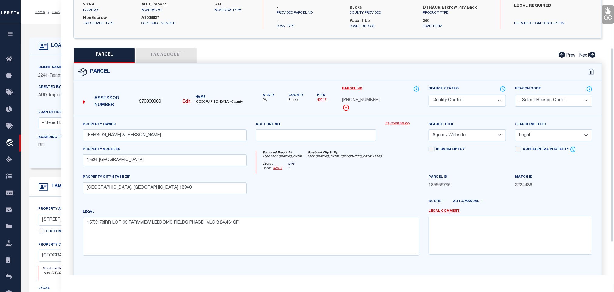
scroll to position [46, 0]
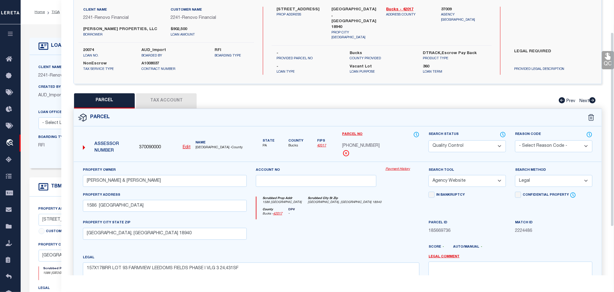
click at [604, 65] on link "QC" at bounding box center [608, 60] width 12 height 18
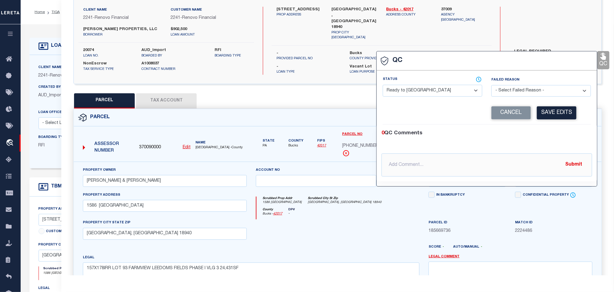
click at [426, 89] on select "- Select Status - Ready to QC Correct Incorrect" at bounding box center [433, 91] width 100 height 12
click at [383, 85] on select "- Select Status - Ready to QC Correct Incorrect" at bounding box center [433, 91] width 100 height 12
click at [561, 118] on button "Save Edits" at bounding box center [556, 112] width 39 height 13
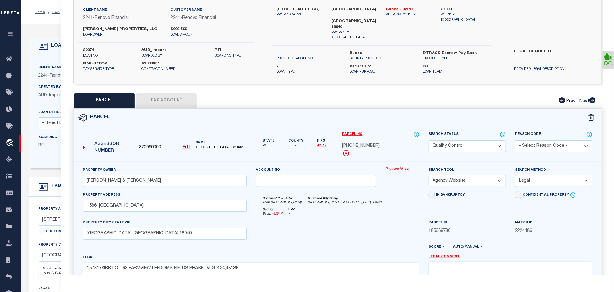
click at [473, 145] on select "Automated Search Bad Parcel Complete Duplicate Parcel High Dollar Reporting In …" at bounding box center [467, 146] width 77 height 12
click at [429, 140] on select "Automated Search Bad Parcel Complete Duplicate Parcel High Dollar Reporting In …" at bounding box center [467, 146] width 77 height 12
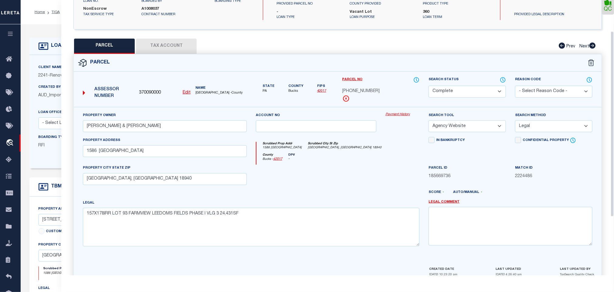
scroll to position [132, 0]
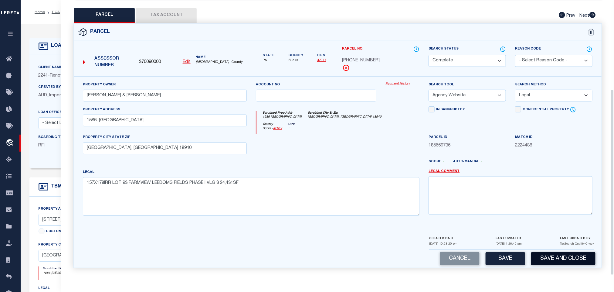
click at [560, 258] on button "Save and Close" at bounding box center [563, 258] width 64 height 13
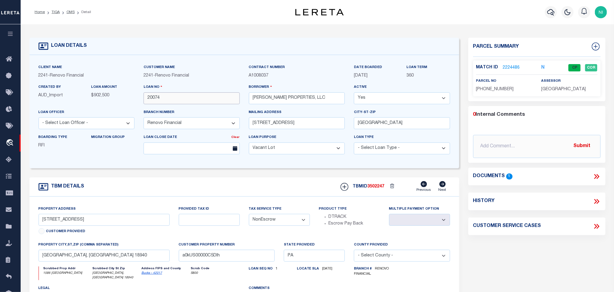
click at [217, 99] on input "20074" at bounding box center [192, 98] width 96 height 12
click at [372, 187] on span "3502247" at bounding box center [376, 186] width 17 height 4
copy span "3502247"
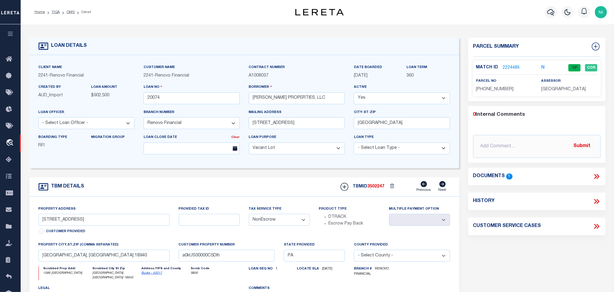
click at [548, 86] on div "assessor [GEOGRAPHIC_DATA]" at bounding box center [569, 85] width 56 height 15
click at [548, 88] on span "[GEOGRAPHIC_DATA]" at bounding box center [563, 89] width 45 height 4
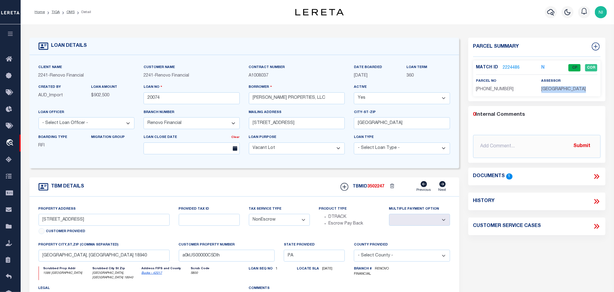
click at [548, 88] on span "[GEOGRAPHIC_DATA]" at bounding box center [563, 89] width 45 height 4
copy div "[GEOGRAPHIC_DATA]"
click at [489, 90] on span "[PHONE_NUMBER]" at bounding box center [495, 89] width 38 height 4
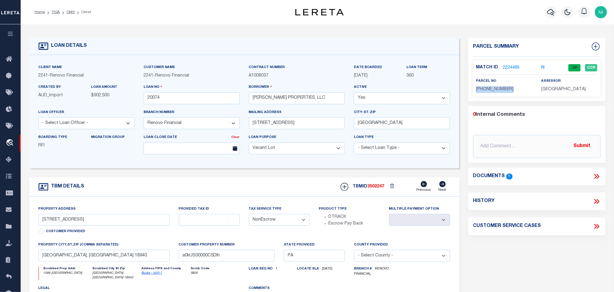
copy div "[PHONE_NUMBER]"
click at [68, 12] on link "OMS" at bounding box center [70, 12] width 8 height 4
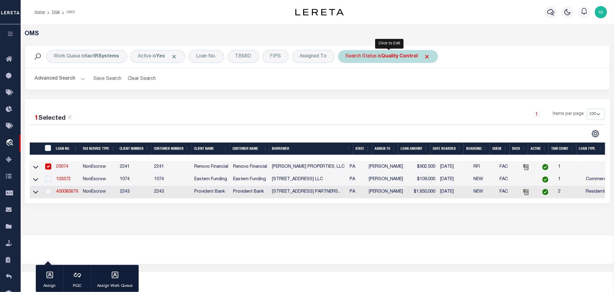
click at [399, 58] on b "Quality Control" at bounding box center [400, 56] width 36 height 5
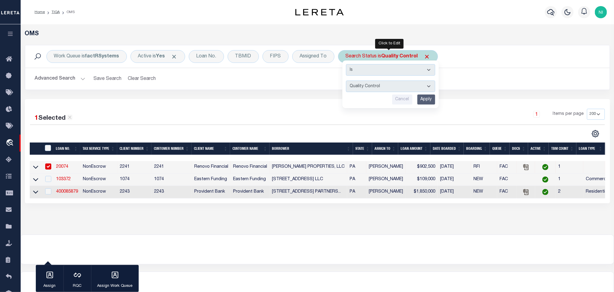
click at [428, 98] on input "Apply" at bounding box center [426, 99] width 18 height 10
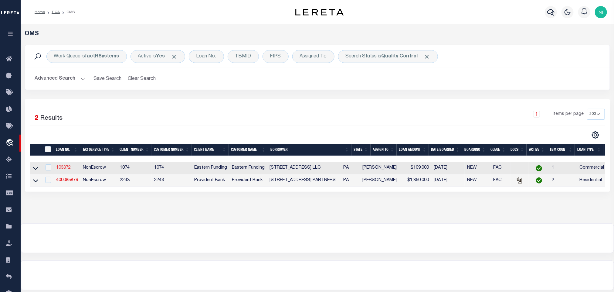
click at [63, 169] on link "103372" at bounding box center [63, 167] width 15 height 4
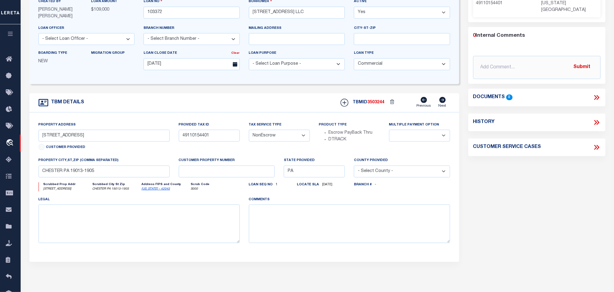
scroll to position [91, 0]
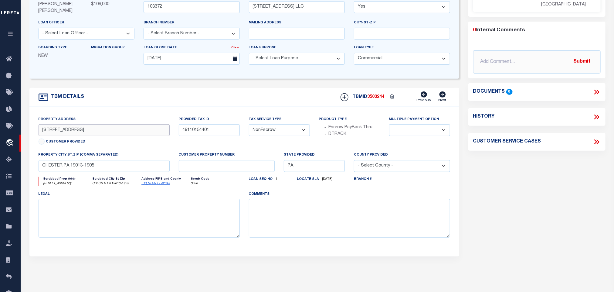
click at [121, 127] on input "[STREET_ADDRESS]" at bounding box center [104, 130] width 131 height 12
drag, startPoint x: 70, startPoint y: 169, endPoint x: 12, endPoint y: 168, distance: 58.3
click at [12, 168] on div "Home TIQA OMS Detail Profile" at bounding box center [307, 140] width 614 height 463
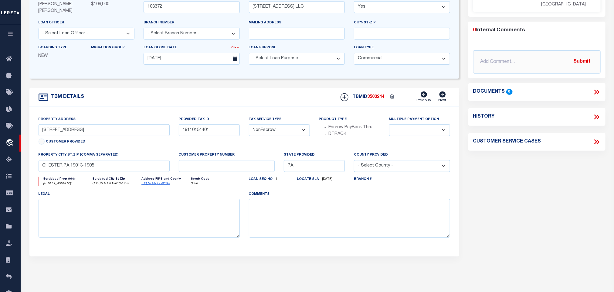
click at [543, 200] on div "Parcel Summary Match ID 2227742 0" at bounding box center [537, 113] width 146 height 333
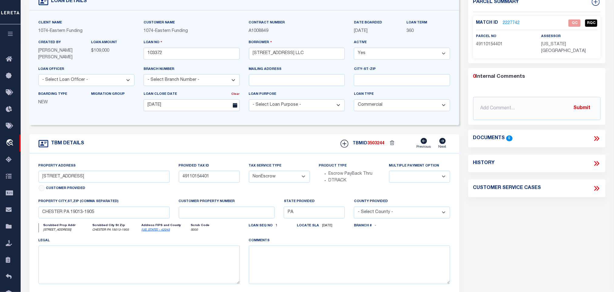
scroll to position [0, 0]
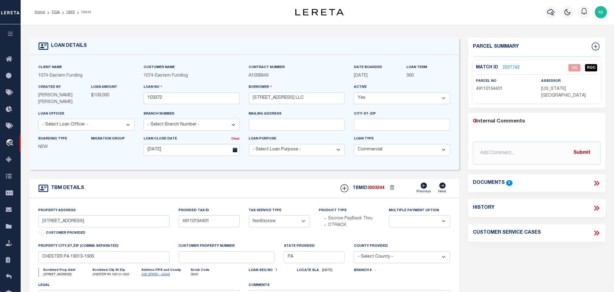
click at [535, 259] on div "Parcel Summary Match ID 2227742 0" at bounding box center [537, 204] width 146 height 333
click at [514, 67] on link "2227742" at bounding box center [511, 68] width 17 height 6
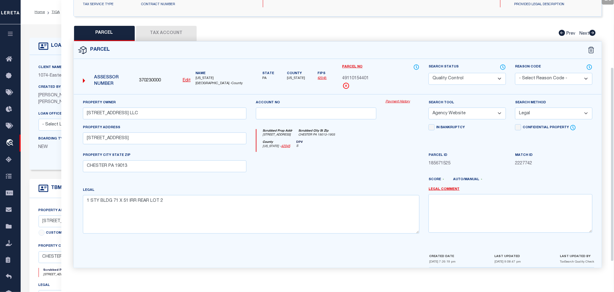
scroll to position [23, 0]
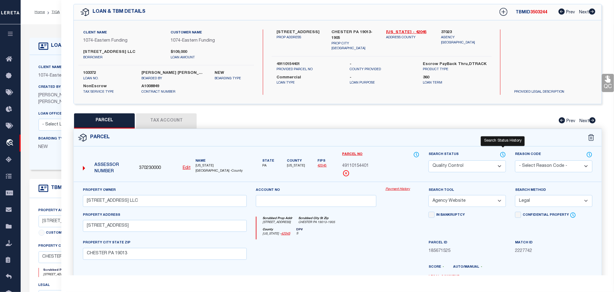
click at [497, 156] on label "Search Status" at bounding box center [467, 154] width 77 height 7
click at [504, 156] on icon at bounding box center [503, 154] width 6 height 7
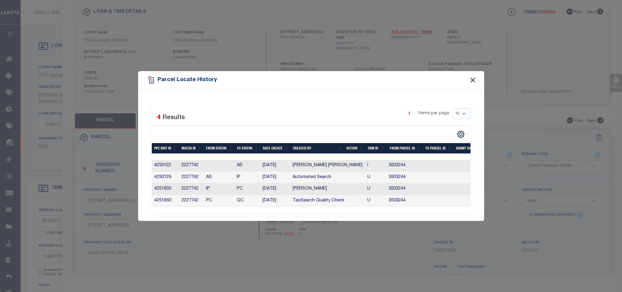
click at [469, 76] on button "Close" at bounding box center [473, 80] width 8 height 8
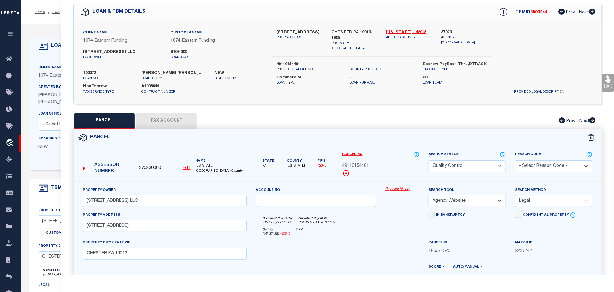
click at [93, 73] on label "103372" at bounding box center [107, 73] width 49 height 6
copy label "103372"
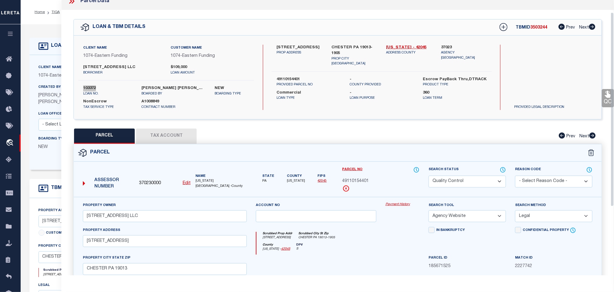
scroll to position [0, 0]
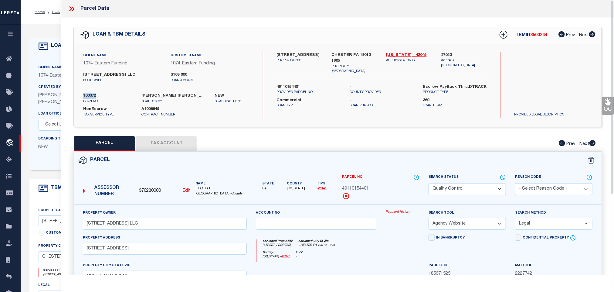
click at [77, 12] on div at bounding box center [74, 9] width 13 height 8
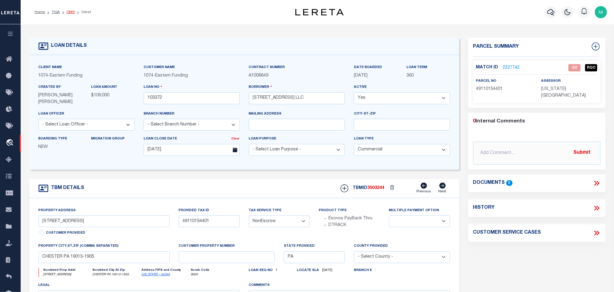
click at [69, 12] on link "OMS" at bounding box center [70, 12] width 8 height 4
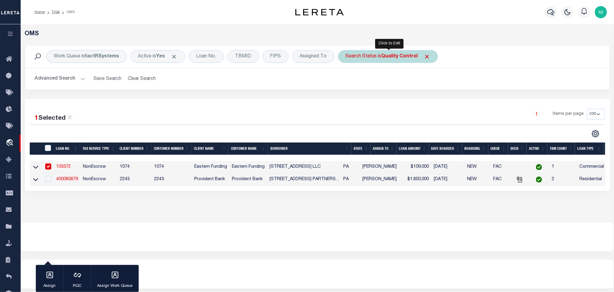
click at [393, 55] on b "Quality Control" at bounding box center [400, 56] width 36 height 5
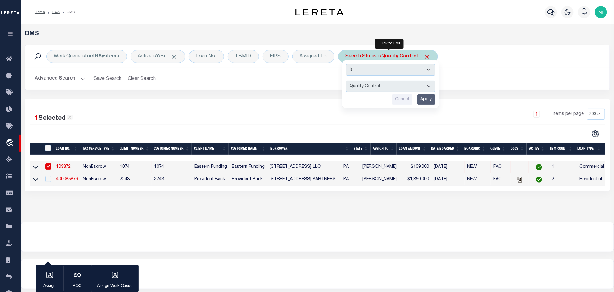
click at [429, 97] on input "Apply" at bounding box center [426, 99] width 18 height 10
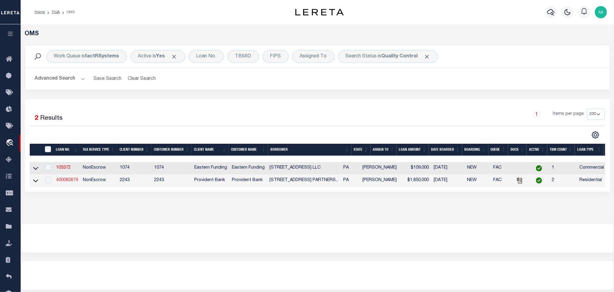
click at [61, 180] on link "400085879" at bounding box center [67, 180] width 22 height 4
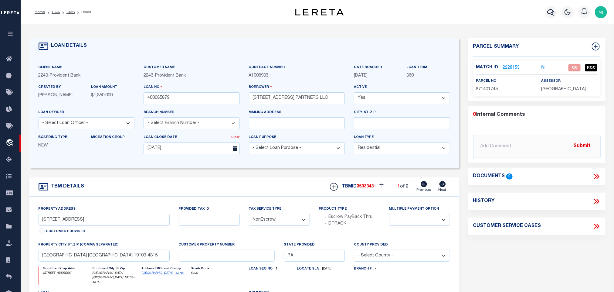
click at [442, 187] on icon at bounding box center [442, 184] width 6 height 6
click at [596, 175] on icon at bounding box center [597, 176] width 8 height 8
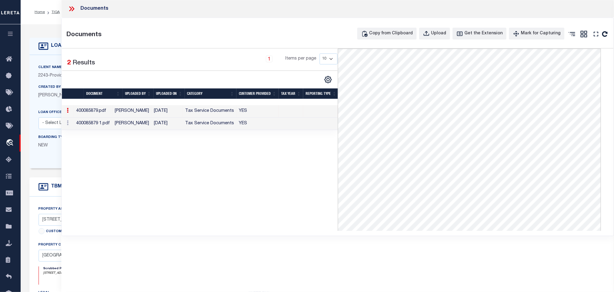
click at [168, 125] on td "[DATE]" at bounding box center [166, 123] width 31 height 12
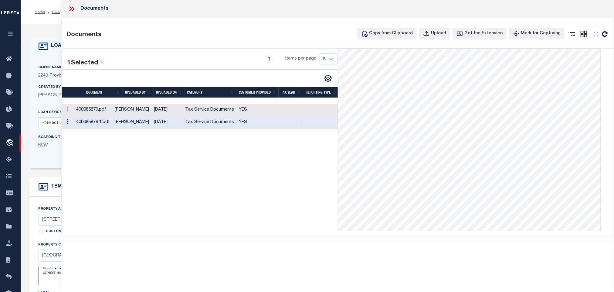
click at [179, 110] on td "[DATE]" at bounding box center [166, 110] width 31 height 12
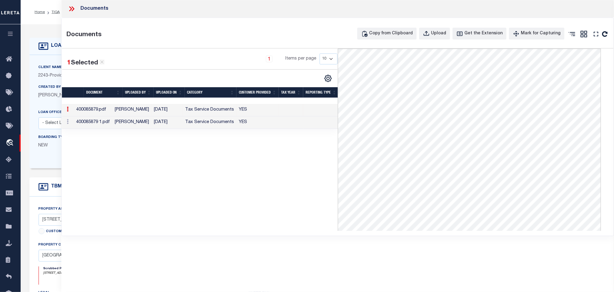
click at [75, 11] on icon at bounding box center [72, 9] width 8 height 8
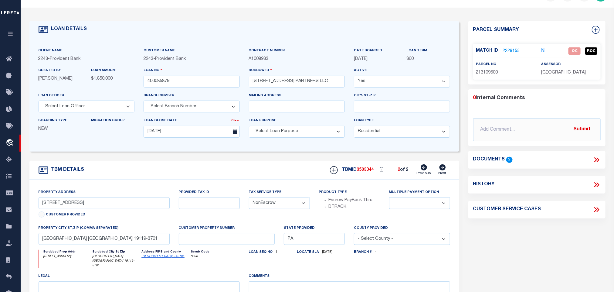
scroll to position [46, 0]
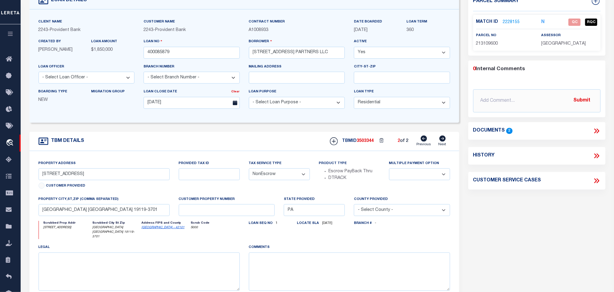
click at [509, 21] on link "2228155" at bounding box center [511, 22] width 17 height 6
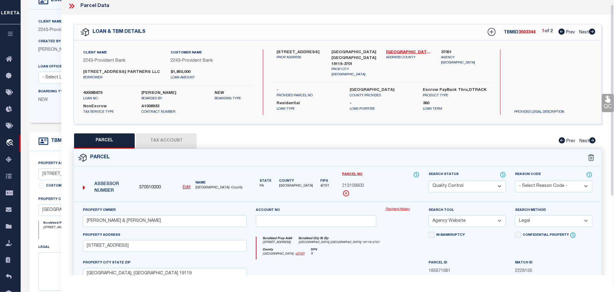
scroll to position [0, 0]
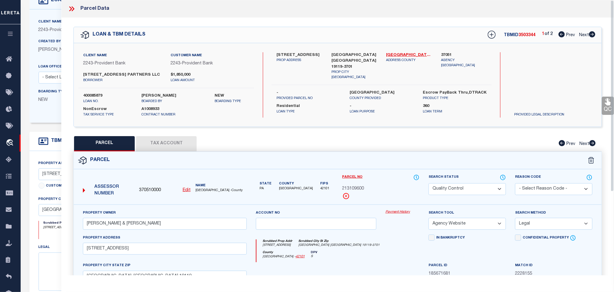
click at [604, 109] on link "QC" at bounding box center [608, 106] width 12 height 18
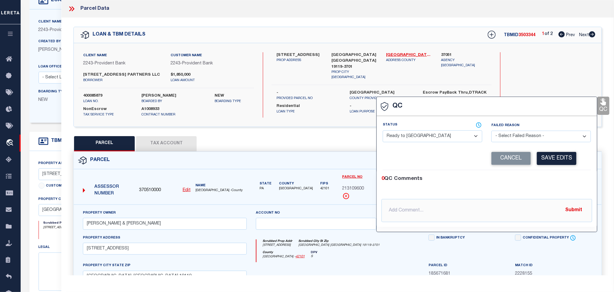
click at [258, 140] on div "QC QC QC" at bounding box center [337, 202] width 553 height 368
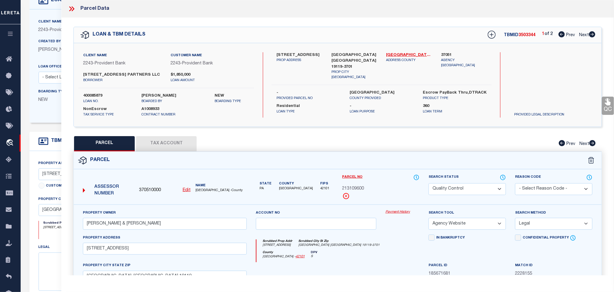
click at [196, 151] on button "Tax Account" at bounding box center [166, 143] width 61 height 15
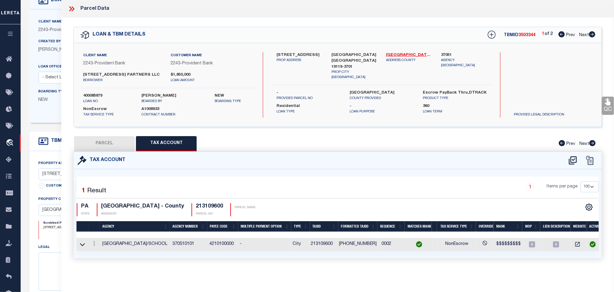
click at [110, 148] on button "PARCEL" at bounding box center [104, 143] width 61 height 15
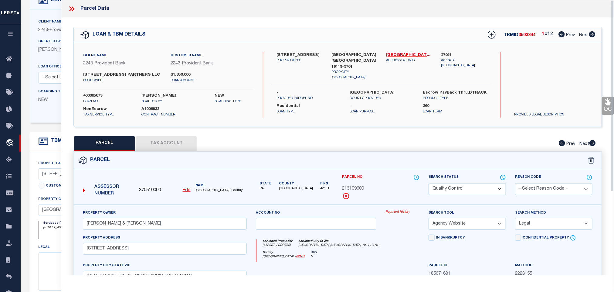
click at [605, 109] on link "QC" at bounding box center [608, 106] width 12 height 18
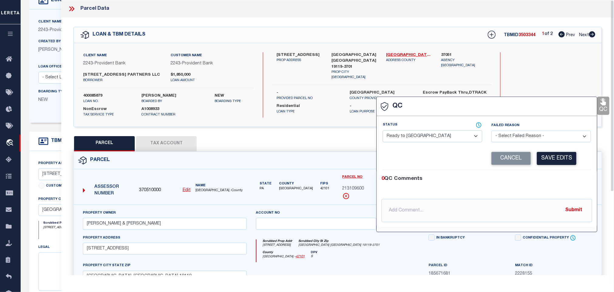
click at [443, 140] on select "- Select Status - Ready to QC Correct Incorrect" at bounding box center [433, 136] width 100 height 12
click at [383, 131] on select "- Select Status - Ready to QC Correct Incorrect" at bounding box center [433, 136] width 100 height 12
click at [567, 162] on button "Save Edits" at bounding box center [556, 158] width 39 height 13
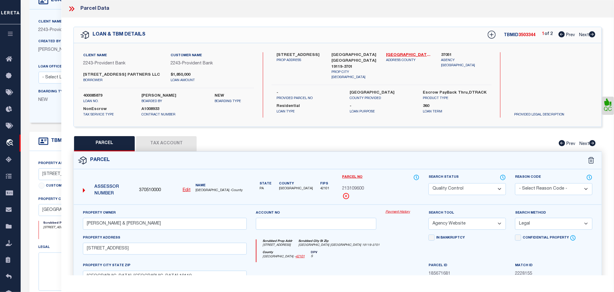
click at [480, 192] on select "Automated Search Bad Parcel Complete Duplicate Parcel High Dollar Reporting In …" at bounding box center [467, 189] width 77 height 12
click at [429, 190] on select "Automated Search Bad Parcel Complete Duplicate Parcel High Dollar Reporting In …" at bounding box center [467, 189] width 77 height 12
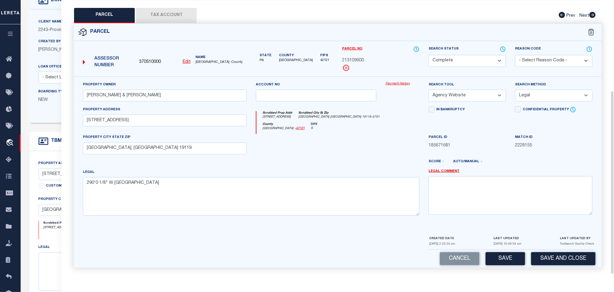
scroll to position [137, 0]
click at [548, 255] on button "Save and Close" at bounding box center [563, 258] width 64 height 13
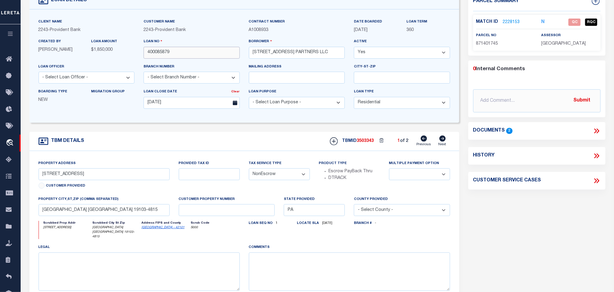
click at [170, 48] on input "400085879" at bounding box center [192, 53] width 96 height 12
click at [365, 143] on span "3503343" at bounding box center [365, 141] width 17 height 4
click at [551, 45] on span "[GEOGRAPHIC_DATA]" at bounding box center [563, 44] width 45 height 4
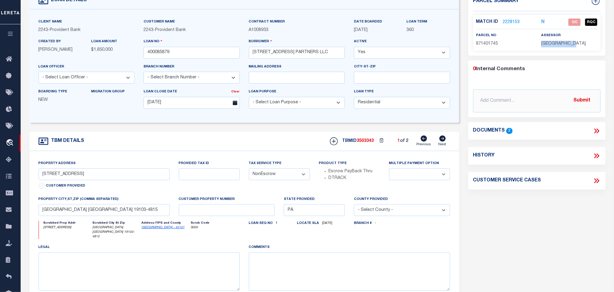
click at [551, 45] on span "[GEOGRAPHIC_DATA]" at bounding box center [563, 44] width 45 height 4
click at [482, 47] on div "Match ID 2228153 N QC RQC parcel no assessor" at bounding box center [536, 33] width 127 height 36
click at [441, 141] on icon at bounding box center [442, 138] width 6 height 6
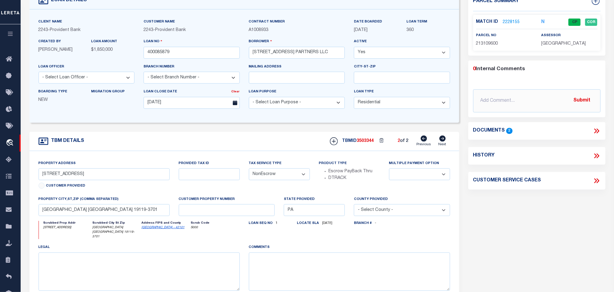
click at [487, 46] on span "213109600" at bounding box center [487, 44] width 22 height 4
click at [426, 140] on icon at bounding box center [424, 138] width 6 height 6
click at [508, 21] on link "2228153" at bounding box center [511, 22] width 17 height 6
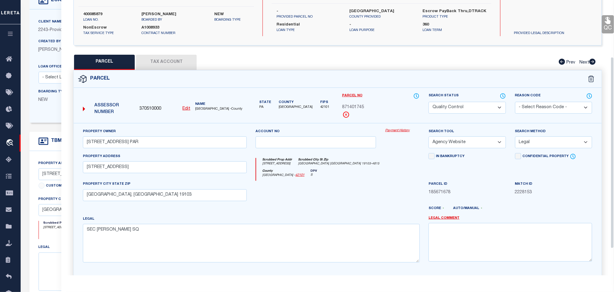
scroll to position [91, 0]
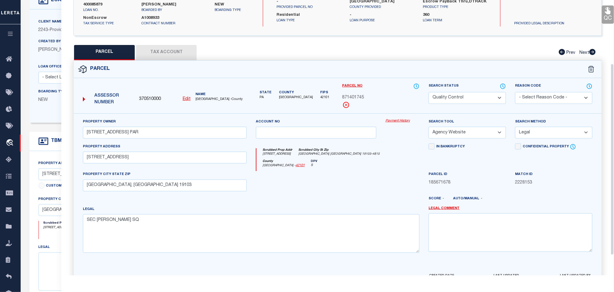
click at [171, 56] on button "Tax Account" at bounding box center [166, 52] width 61 height 15
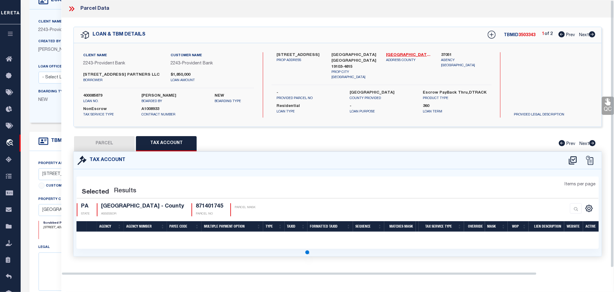
scroll to position [0, 0]
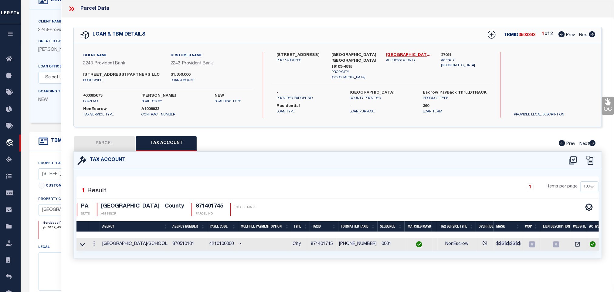
click at [99, 147] on button "PARCEL" at bounding box center [104, 143] width 61 height 15
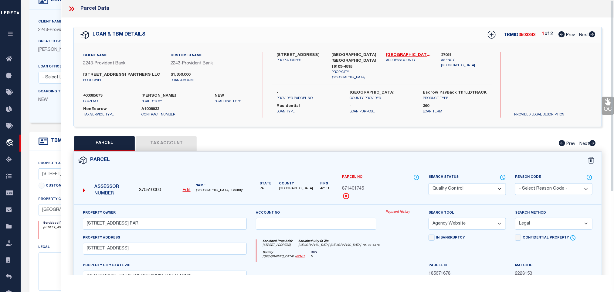
click at [606, 109] on link "QC" at bounding box center [608, 106] width 12 height 18
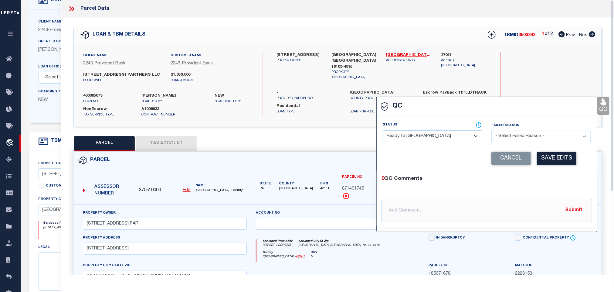
click at [436, 133] on select "- Select Status - Ready to QC Correct Incorrect" at bounding box center [433, 136] width 100 height 12
click at [383, 131] on select "- Select Status - Ready to QC Correct Incorrect" at bounding box center [433, 136] width 100 height 12
click at [560, 158] on button "Save Edits" at bounding box center [556, 158] width 39 height 13
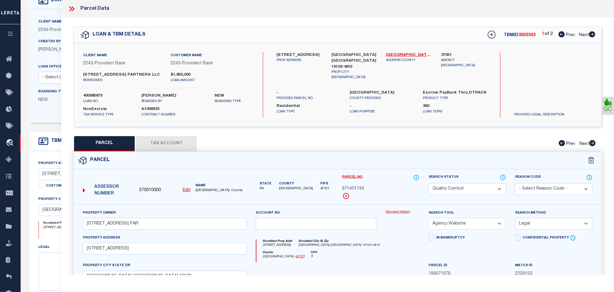
click at [478, 194] on select "Automated Search Bad Parcel Complete Duplicate Parcel High Dollar Reporting In …" at bounding box center [467, 189] width 77 height 12
click at [429, 190] on select "Automated Search Bad Parcel Complete Duplicate Parcel High Dollar Reporting In …" at bounding box center [467, 189] width 77 height 12
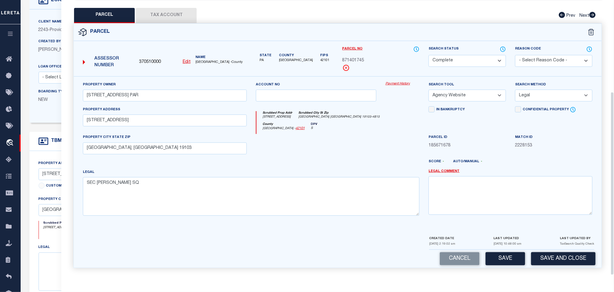
click at [555, 263] on button "Save and Close" at bounding box center [563, 258] width 64 height 13
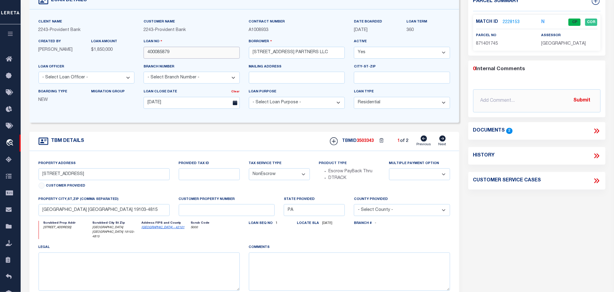
click at [189, 53] on input "400085879" at bounding box center [192, 53] width 96 height 12
click at [367, 143] on span "3503343" at bounding box center [365, 141] width 17 height 4
click at [568, 44] on span "[GEOGRAPHIC_DATA]" at bounding box center [563, 44] width 45 height 4
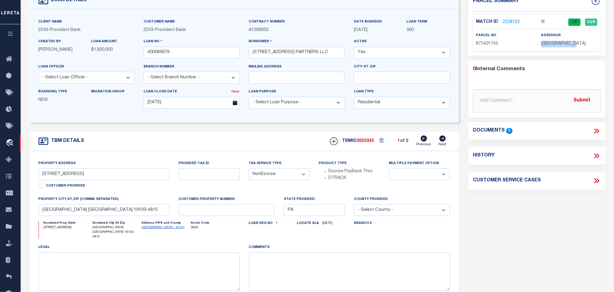
click at [568, 44] on span "[GEOGRAPHIC_DATA]" at bounding box center [563, 44] width 45 height 4
click at [490, 40] on div "parcel no 871401745" at bounding box center [504, 39] width 56 height 15
click at [491, 46] on span "871401745" at bounding box center [487, 44] width 22 height 4
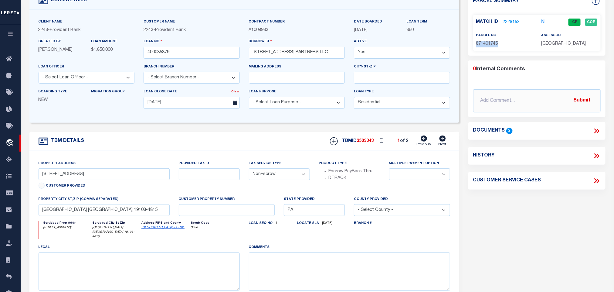
click at [491, 46] on span "871401745" at bounding box center [487, 44] width 22 height 4
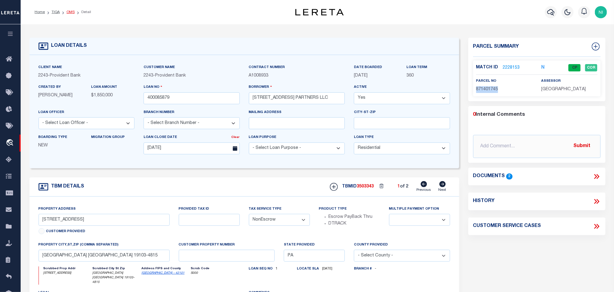
click at [69, 11] on link "OMS" at bounding box center [70, 12] width 8 height 4
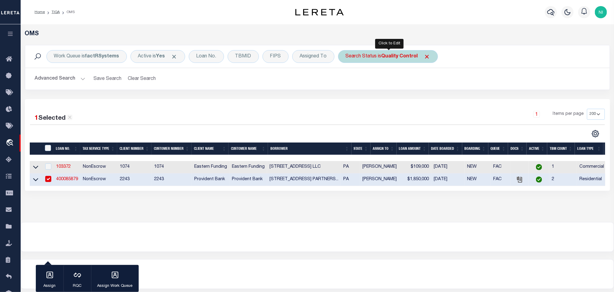
click at [380, 53] on div "Search Status is Quality Control" at bounding box center [388, 56] width 100 height 13
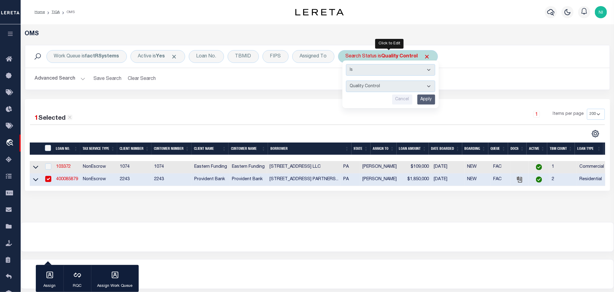
click at [429, 97] on input "Apply" at bounding box center [426, 99] width 18 height 10
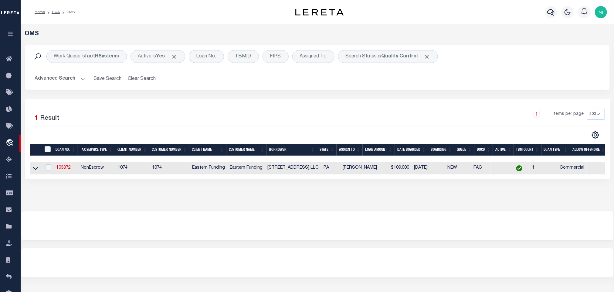
click at [390, 105] on div "1 Selected 1 Result 1 Items per page 10 25 50 100 200" at bounding box center [317, 139] width 585 height 80
click at [79, 80] on button "Advanced Search" at bounding box center [60, 79] width 50 height 12
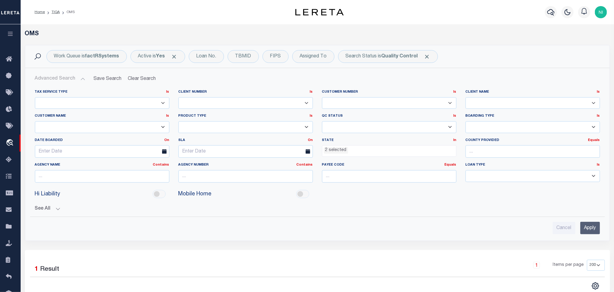
click at [372, 149] on ul "2 selected" at bounding box center [389, 149] width 134 height 8
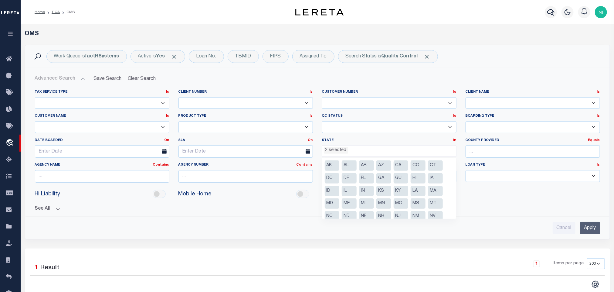
scroll to position [18, 0]
click at [399, 210] on li "PA" at bounding box center [401, 210] width 15 height 10
click at [335, 212] on li "NY" at bounding box center [332, 210] width 15 height 10
click at [592, 231] on input "Apply" at bounding box center [590, 228] width 20 height 12
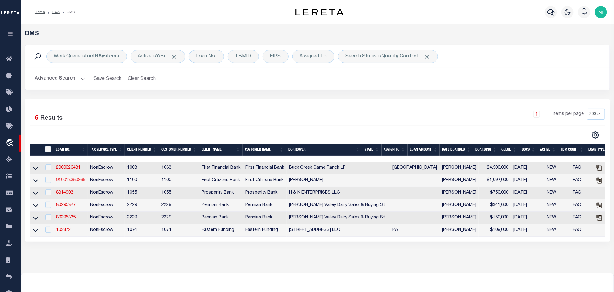
click at [76, 182] on link "910013350865" at bounding box center [70, 180] width 29 height 4
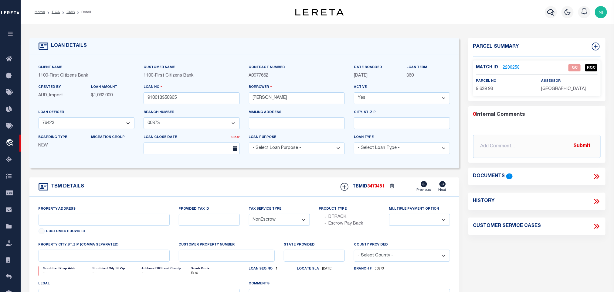
click at [597, 173] on icon at bounding box center [597, 176] width 8 height 8
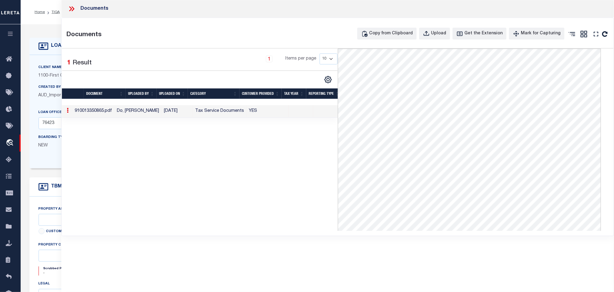
click at [70, 10] on icon at bounding box center [71, 8] width 3 height 5
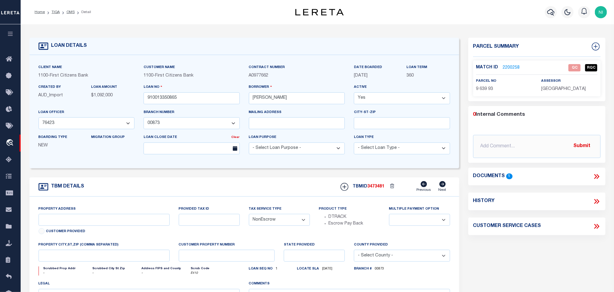
click at [512, 69] on link "2200258" at bounding box center [511, 68] width 17 height 6
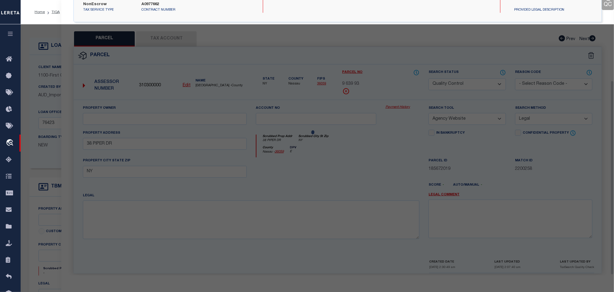
scroll to position [114, 0]
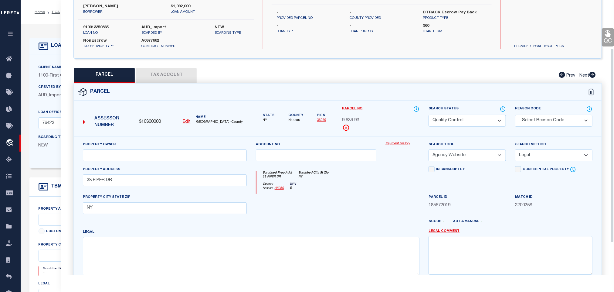
click at [181, 74] on button "Tax Account" at bounding box center [166, 75] width 61 height 15
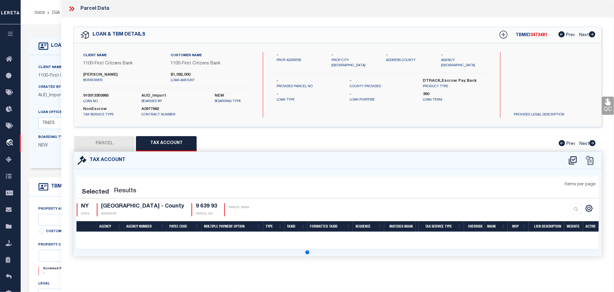
scroll to position [0, 0]
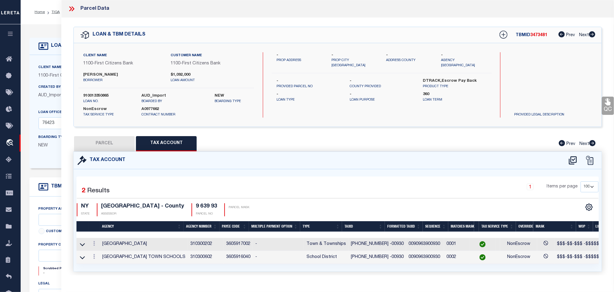
click at [115, 143] on button "PARCEL" at bounding box center [104, 143] width 61 height 15
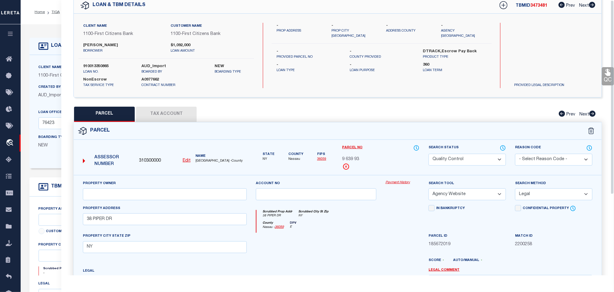
scroll to position [46, 0]
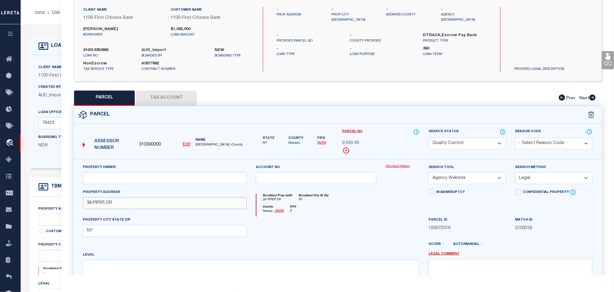
drag, startPoint x: 119, startPoint y: 205, endPoint x: 74, endPoint y: 205, distance: 45.2
click at [74, 205] on div "Property Owner Account no Payment History Search Tool -- Select Search Tool -- …" at bounding box center [338, 238] width 528 height 159
click at [153, 228] on input "NY" at bounding box center [165, 231] width 164 height 12
paste input "[PERSON_NAME], NY 11507"
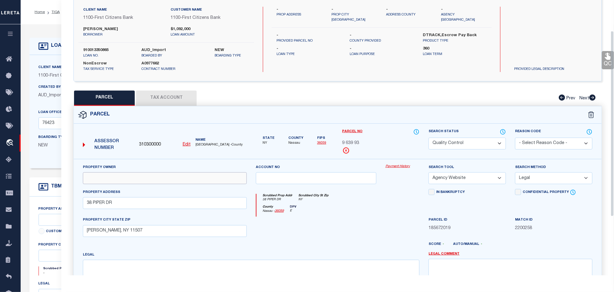
click at [124, 184] on input "text" at bounding box center [165, 178] width 164 height 12
paste input "[PERSON_NAME]"
click at [174, 99] on button "Tax Account" at bounding box center [166, 97] width 61 height 15
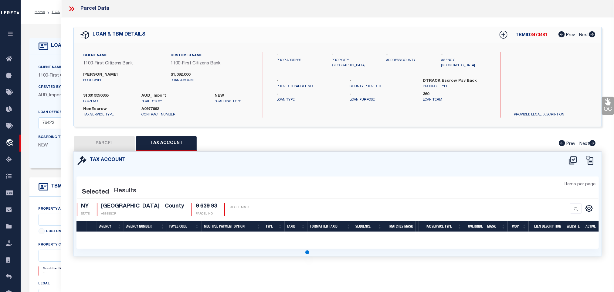
scroll to position [0, 0]
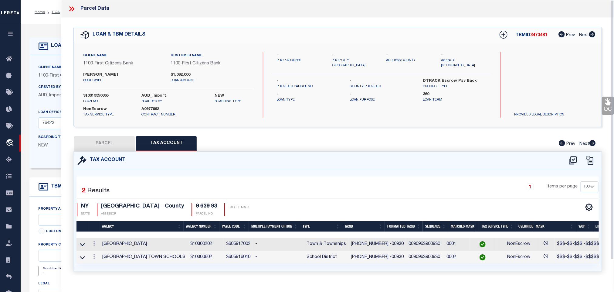
drag, startPoint x: 80, startPoint y: 260, endPoint x: 87, endPoint y: 261, distance: 7.0
click at [80, 260] on icon at bounding box center [82, 257] width 5 height 6
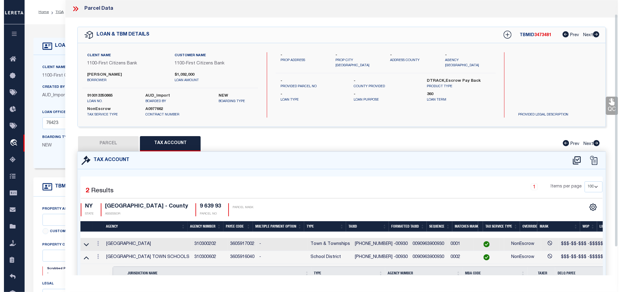
scroll to position [46, 0]
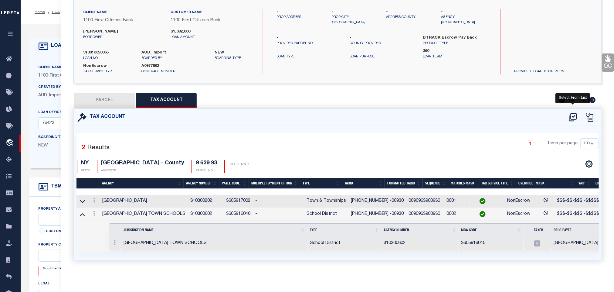
click at [576, 114] on icon at bounding box center [573, 117] width 10 height 10
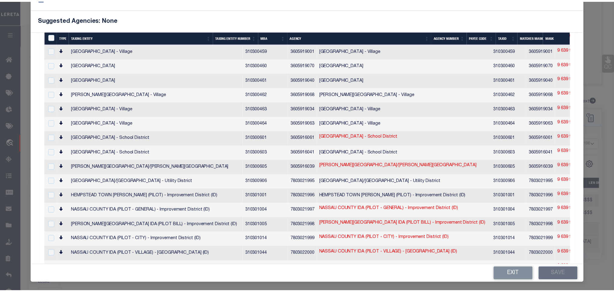
scroll to position [956, 0]
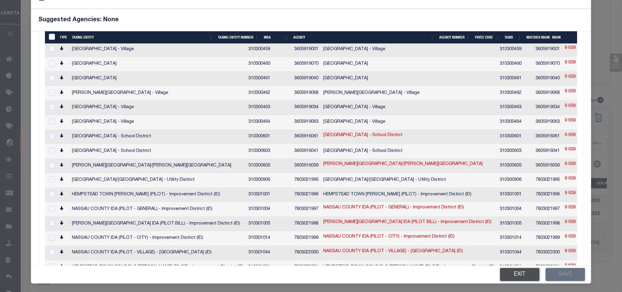
click at [509, 277] on button "Exit" at bounding box center [519, 274] width 39 height 13
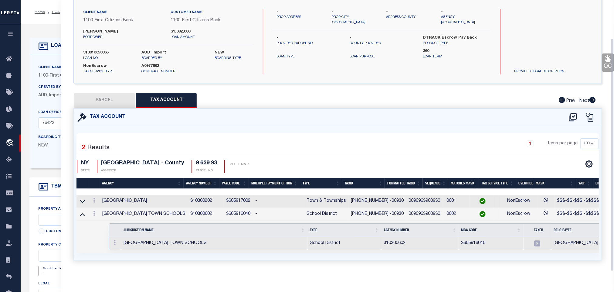
click at [115, 101] on button "PARCEL" at bounding box center [104, 100] width 61 height 15
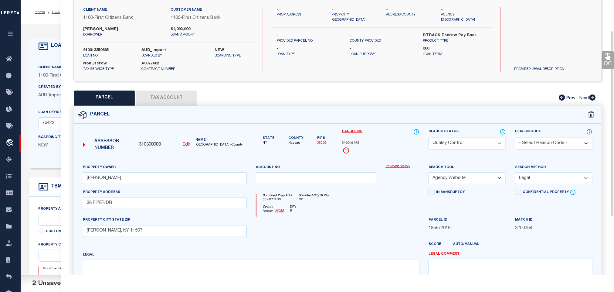
click at [609, 60] on link "QC" at bounding box center [608, 60] width 12 height 18
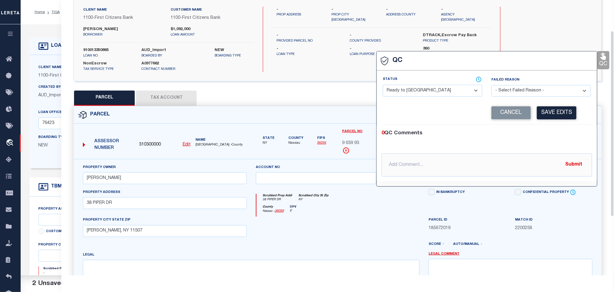
click at [448, 87] on select "- Select Status - Ready to QC Correct Incorrect" at bounding box center [433, 91] width 100 height 12
click at [383, 85] on select "- Select Status - Ready to QC Correct Incorrect" at bounding box center [433, 91] width 100 height 12
drag, startPoint x: 547, startPoint y: 107, endPoint x: 549, endPoint y: 112, distance: 5.2
click at [547, 108] on button "Save Edits" at bounding box center [556, 112] width 39 height 13
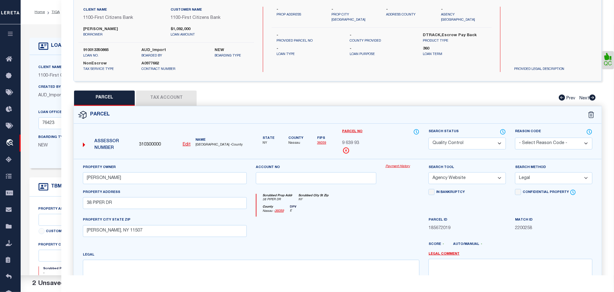
click at [476, 148] on select "Automated Search Bad Parcel Complete Duplicate Parcel High Dollar Reporting In …" at bounding box center [467, 143] width 77 height 12
click at [429, 138] on select "Automated Search Bad Parcel Complete Duplicate Parcel High Dollar Reporting In …" at bounding box center [467, 143] width 77 height 12
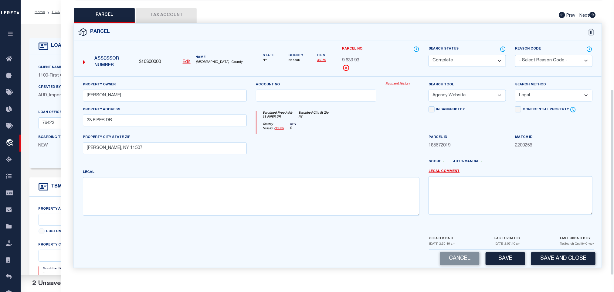
drag, startPoint x: 565, startPoint y: 253, endPoint x: 414, endPoint y: 232, distance: 152.3
click at [565, 252] on button "Save and Close" at bounding box center [563, 258] width 64 height 13
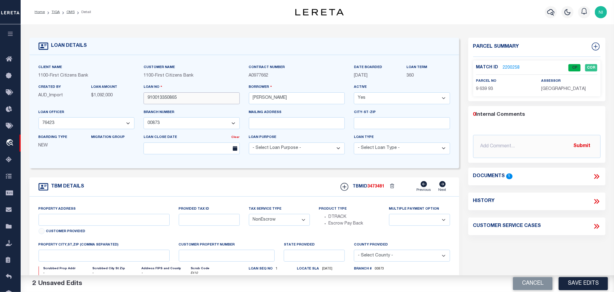
click at [199, 100] on input "910013350865" at bounding box center [192, 98] width 96 height 12
click at [379, 188] on span "3473481" at bounding box center [376, 186] width 17 height 4
click at [555, 91] on span "[GEOGRAPHIC_DATA]" at bounding box center [563, 89] width 45 height 4
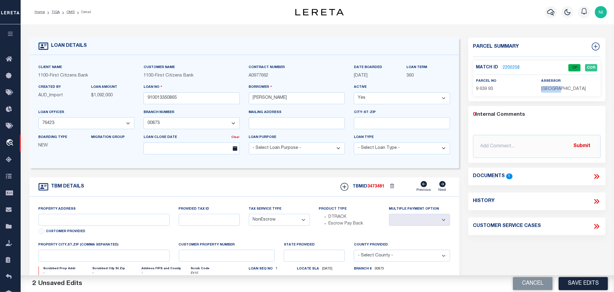
click at [555, 91] on span "[GEOGRAPHIC_DATA]" at bounding box center [563, 89] width 45 height 4
click at [484, 87] on span "9 639 93" at bounding box center [484, 89] width 17 height 4
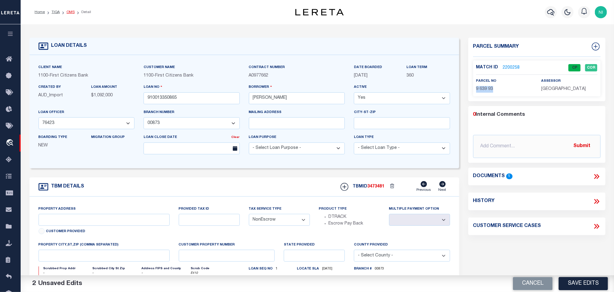
click at [66, 12] on link "OMS" at bounding box center [70, 12] width 8 height 4
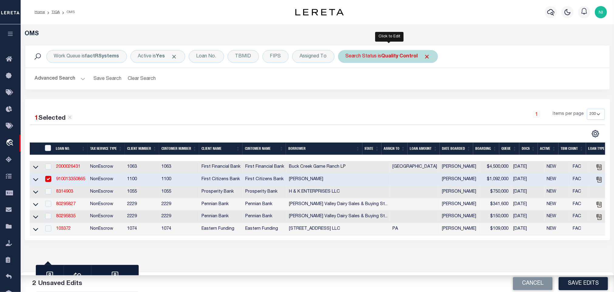
click at [379, 61] on div "Search Status is Quality Control" at bounding box center [388, 56] width 100 height 13
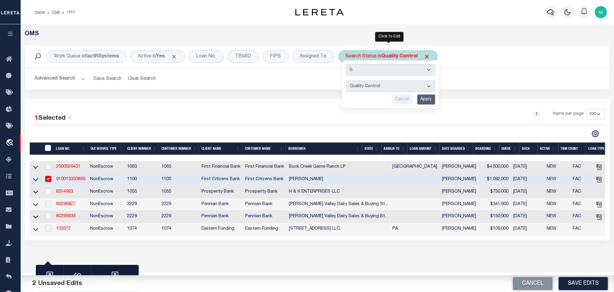
click at [432, 104] on input "Apply" at bounding box center [426, 99] width 18 height 10
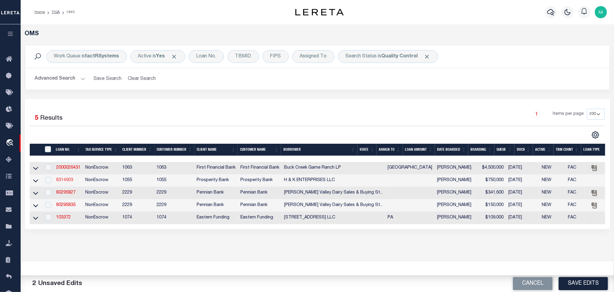
click at [71, 181] on link "8314903" at bounding box center [64, 180] width 17 height 4
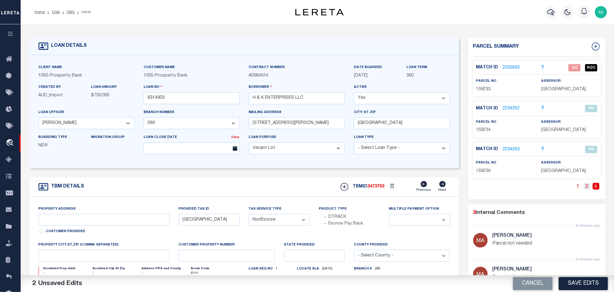
click at [588, 189] on link "2" at bounding box center [587, 186] width 7 height 7
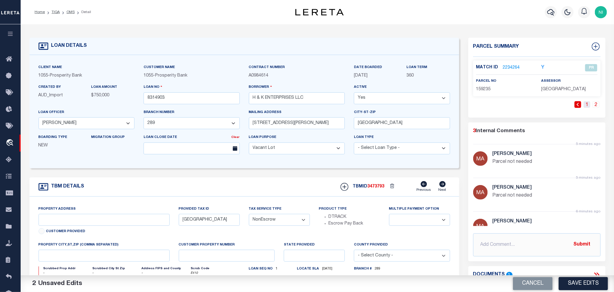
click at [586, 107] on link "1" at bounding box center [587, 104] width 7 height 7
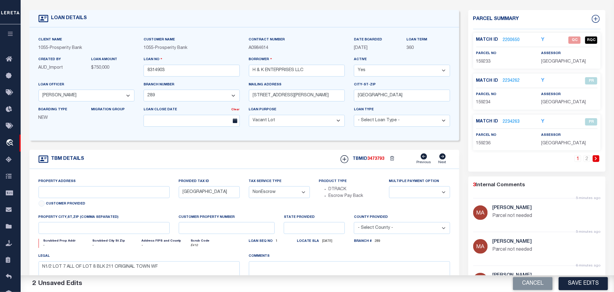
scroll to position [137, 0]
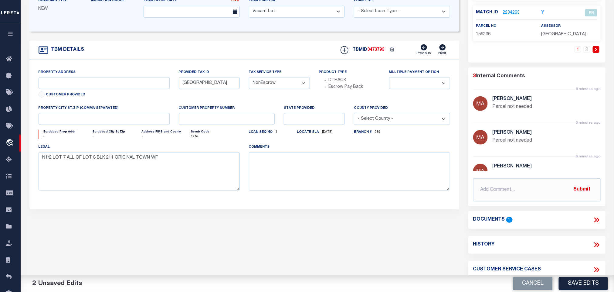
click at [595, 222] on icon at bounding box center [597, 220] width 8 height 8
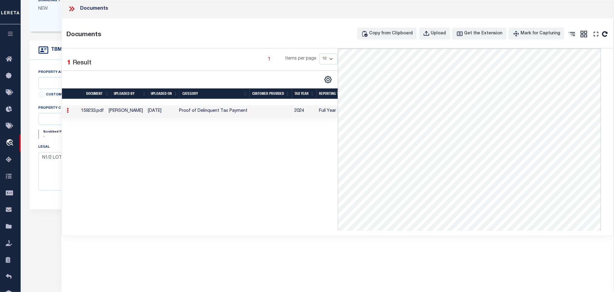
click at [70, 8] on icon at bounding box center [72, 9] width 8 height 8
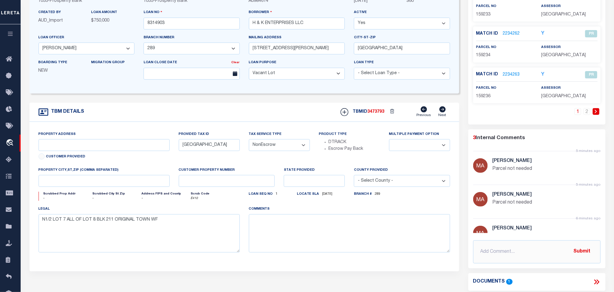
scroll to position [46, 0]
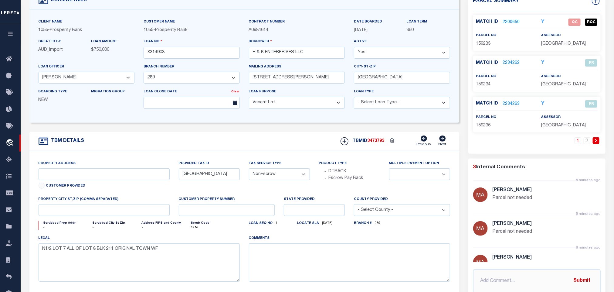
click at [507, 22] on link "2200650" at bounding box center [511, 22] width 17 height 6
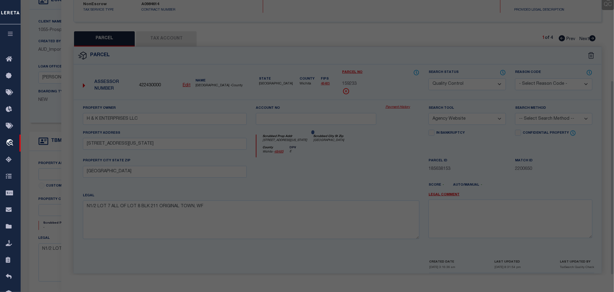
scroll to position [114, 0]
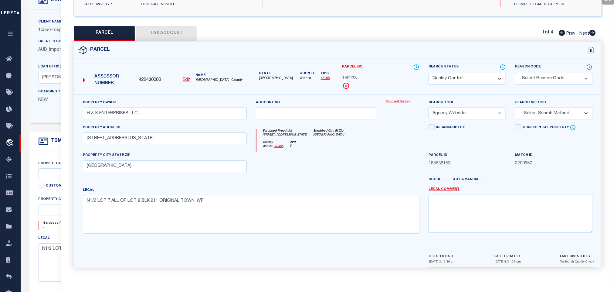
click at [325, 76] on link "48485" at bounding box center [325, 77] width 9 height 3
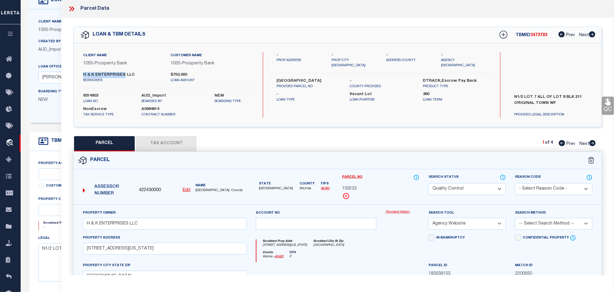
drag, startPoint x: 82, startPoint y: 73, endPoint x: 121, endPoint y: 74, distance: 39.5
click at [121, 74] on div "H & K ENTERPRISES LLC borrower" at bounding box center [123, 77] width 88 height 11
click at [172, 143] on button "Tax Account" at bounding box center [166, 143] width 61 height 15
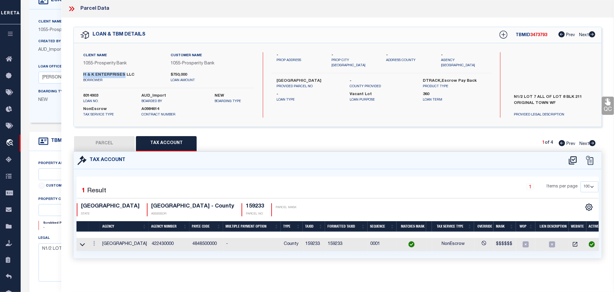
scroll to position [4, 0]
click at [83, 244] on icon at bounding box center [82, 244] width 5 height 6
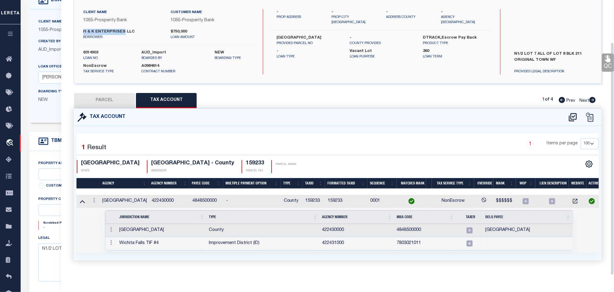
scroll to position [91, 0]
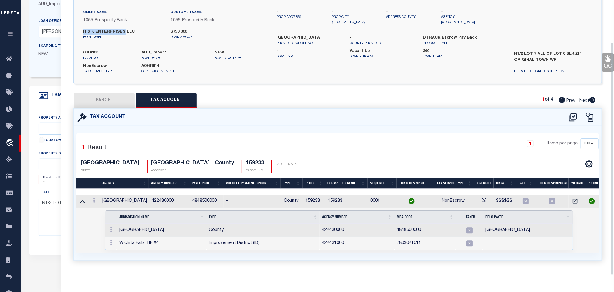
click at [96, 94] on button "PARCEL" at bounding box center [104, 100] width 61 height 15
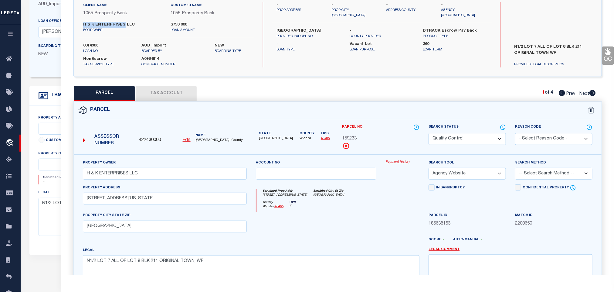
click at [607, 58] on link "QC" at bounding box center [608, 55] width 12 height 18
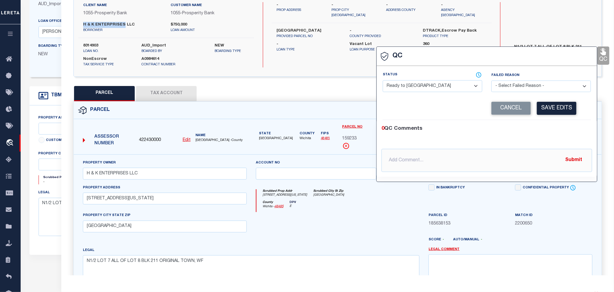
click at [432, 89] on select "- Select Status - Ready to QC Correct Incorrect" at bounding box center [433, 86] width 100 height 12
click at [383, 80] on select "- Select Status - Ready to QC Correct Incorrect" at bounding box center [433, 86] width 100 height 12
click at [552, 110] on button "Save Edits" at bounding box center [556, 108] width 39 height 13
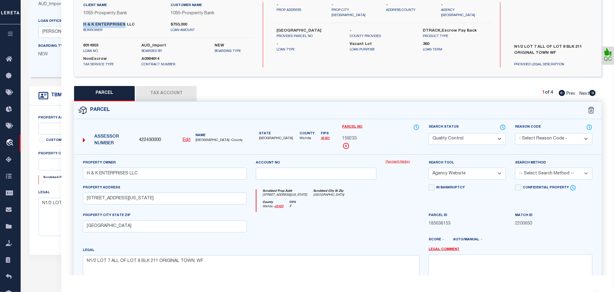
click at [478, 139] on select "Automated Search Bad Parcel Complete Duplicate Parcel High Dollar Reporting In …" at bounding box center [467, 139] width 77 height 12
click at [429, 134] on select "Automated Search Bad Parcel Complete Duplicate Parcel High Dollar Reporting In …" at bounding box center [467, 139] width 77 height 12
click at [477, 107] on div "Parcel" at bounding box center [338, 110] width 528 height 17
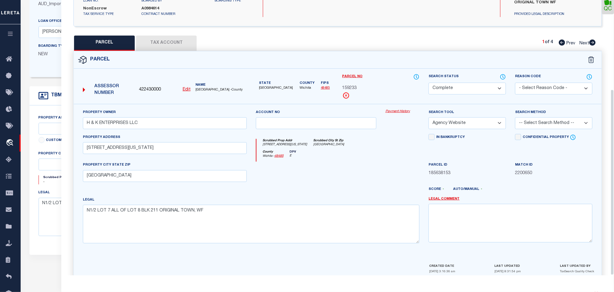
scroll to position [132, 0]
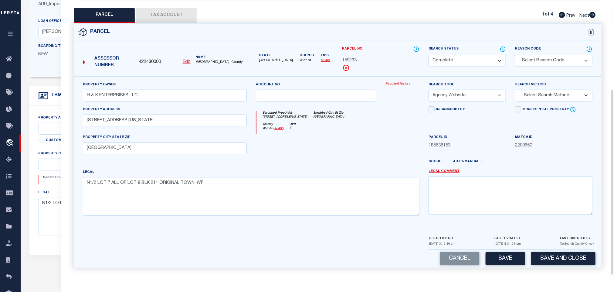
click at [567, 255] on button "Save and Close" at bounding box center [563, 258] width 64 height 13
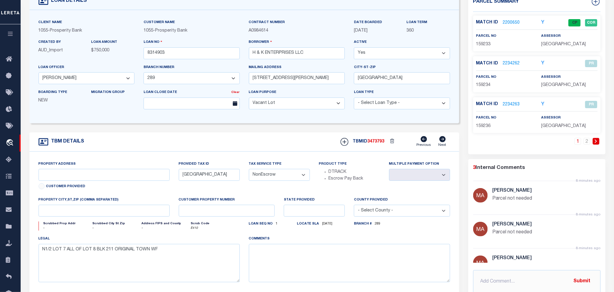
scroll to position [0, 0]
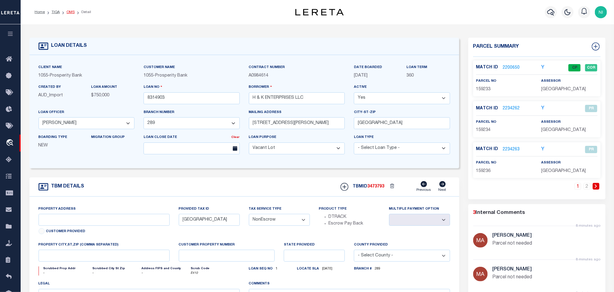
click at [67, 12] on link "OMS" at bounding box center [70, 12] width 8 height 4
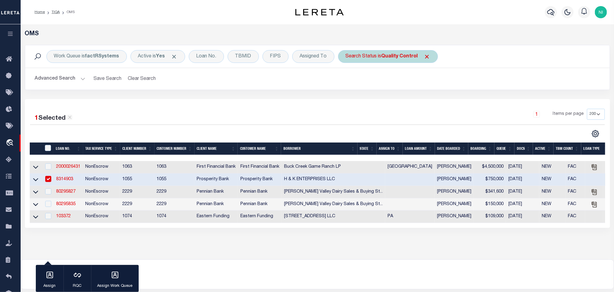
click at [392, 61] on div "Search Status is Quality Control" at bounding box center [388, 56] width 100 height 13
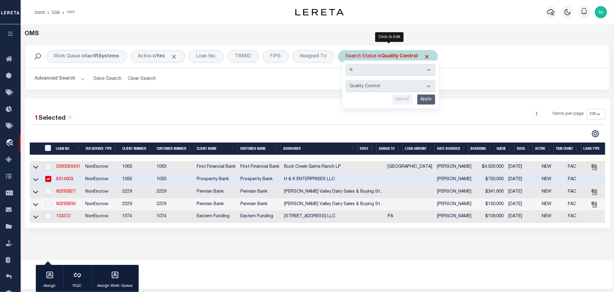
click at [429, 98] on input "Apply" at bounding box center [426, 99] width 18 height 10
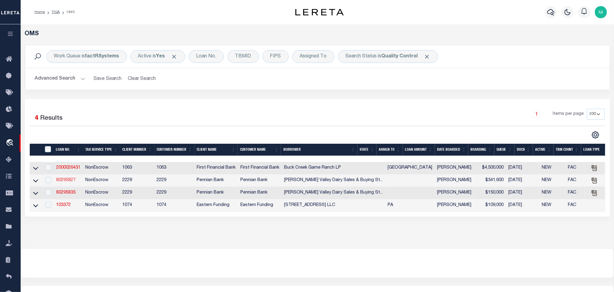
click at [69, 182] on link "80295827" at bounding box center [65, 180] width 19 height 4
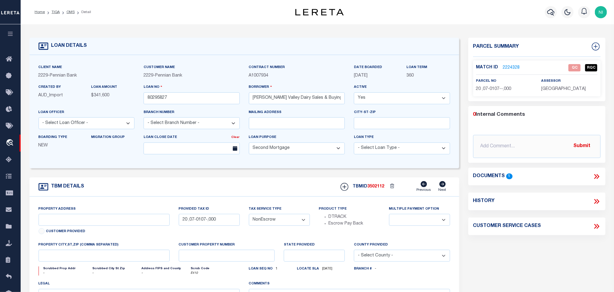
click at [597, 178] on icon at bounding box center [597, 176] width 3 height 5
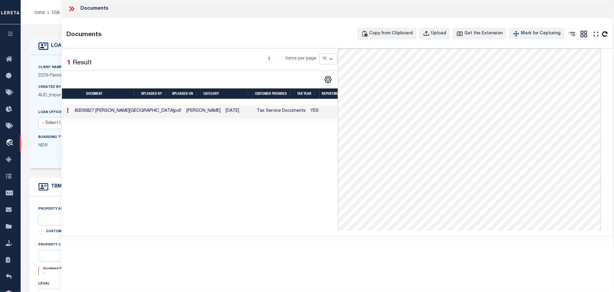
click at [74, 9] on icon at bounding box center [73, 8] width 3 height 5
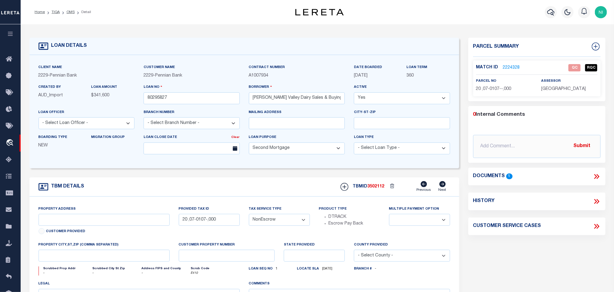
click at [511, 69] on link "2224328" at bounding box center [511, 68] width 17 height 6
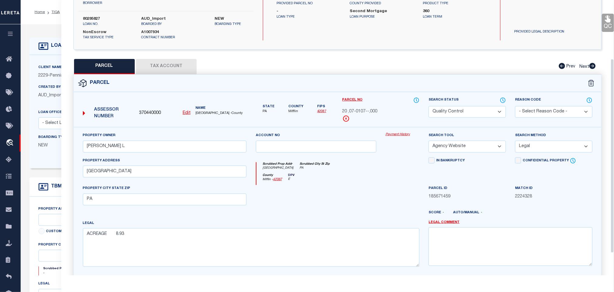
scroll to position [68, 0]
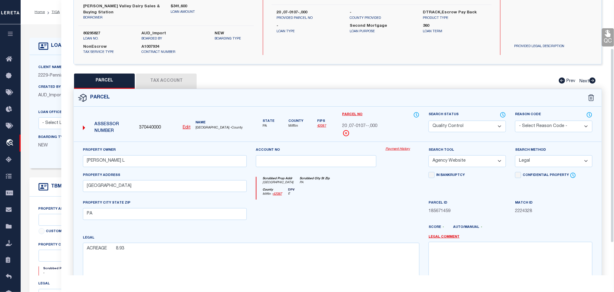
click at [184, 89] on div "Parcel" at bounding box center [338, 97] width 528 height 17
click at [180, 79] on button "Tax Account" at bounding box center [166, 80] width 61 height 15
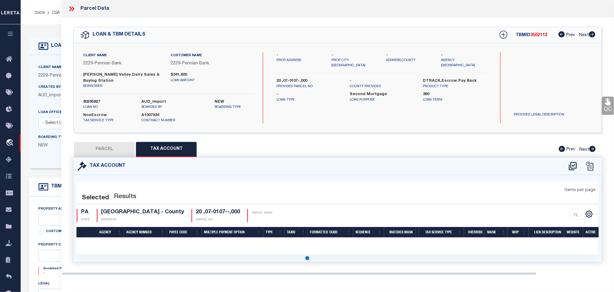
scroll to position [0, 0]
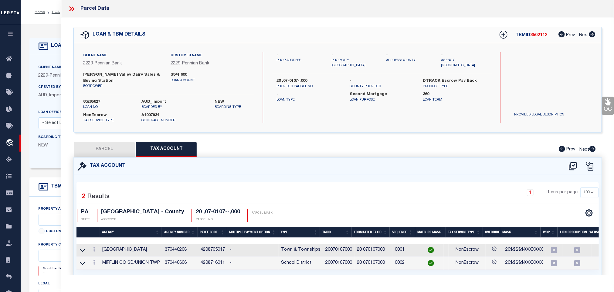
click at [128, 142] on button "PARCEL" at bounding box center [104, 149] width 61 height 15
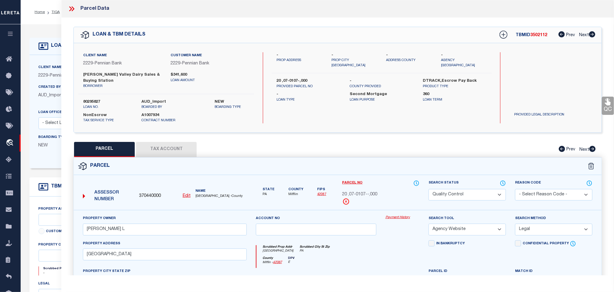
click at [608, 105] on icon at bounding box center [608, 101] width 6 height 7
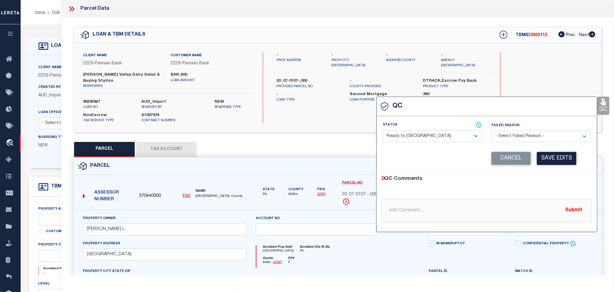
click at [416, 134] on select "- Select Status - Ready to QC Correct Incorrect" at bounding box center [433, 136] width 100 height 12
click at [383, 131] on select "- Select Status - Ready to QC Correct Incorrect" at bounding box center [433, 136] width 100 height 12
click at [553, 157] on button "Save Edits" at bounding box center [556, 158] width 39 height 13
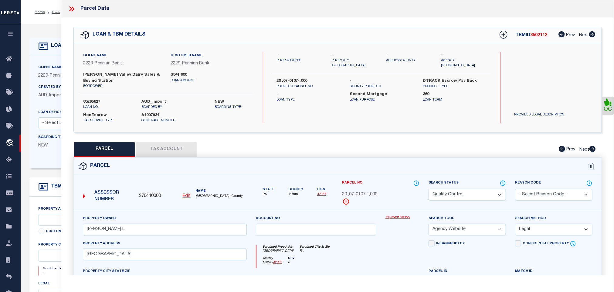
click at [467, 189] on select "Automated Search Bad Parcel Complete Duplicate Parcel High Dollar Reporting In …" at bounding box center [467, 195] width 77 height 12
click at [429, 189] on select "Automated Search Bad Parcel Complete Duplicate Parcel High Dollar Reporting In …" at bounding box center [467, 195] width 77 height 12
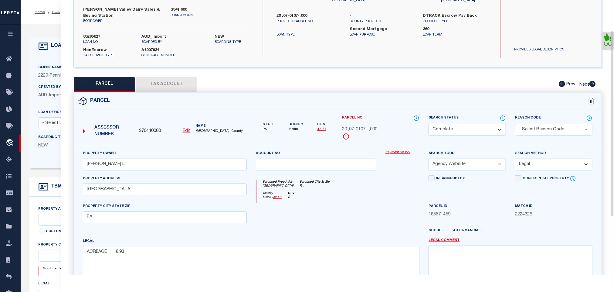
scroll to position [132, 0]
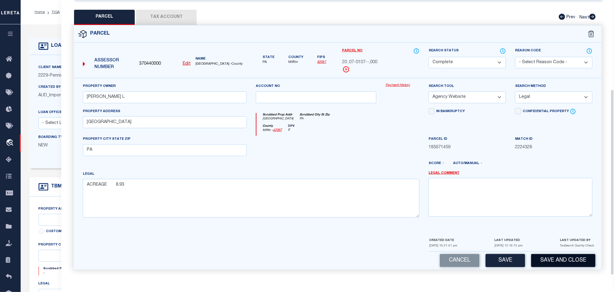
click at [563, 256] on button "Save and Close" at bounding box center [563, 260] width 64 height 13
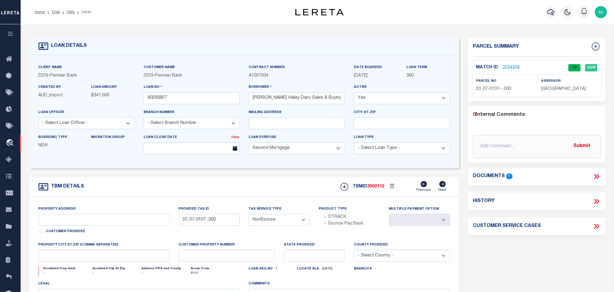
click at [513, 67] on link "2224328" at bounding box center [511, 68] width 17 height 6
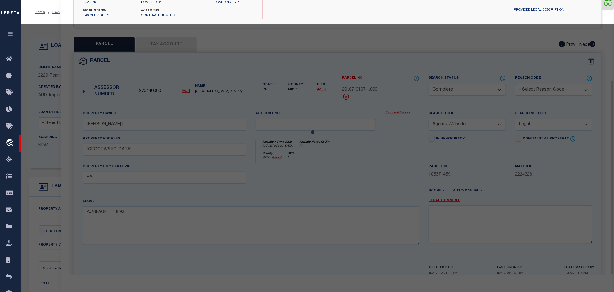
scroll to position [114, 0]
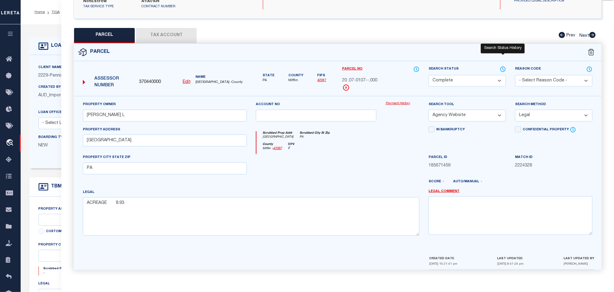
click at [505, 66] on icon at bounding box center [503, 69] width 6 height 7
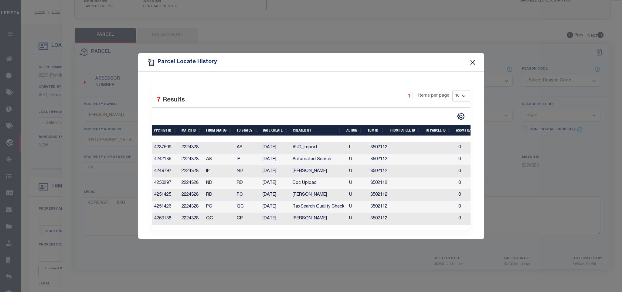
click at [473, 59] on button "Close" at bounding box center [473, 62] width 8 height 8
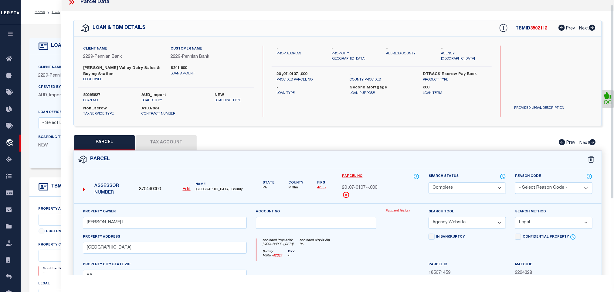
scroll to position [0, 0]
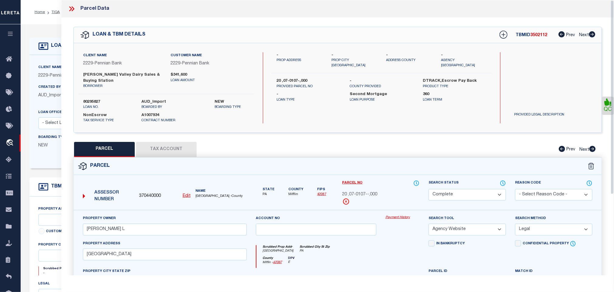
click at [75, 11] on icon at bounding box center [72, 9] width 8 height 8
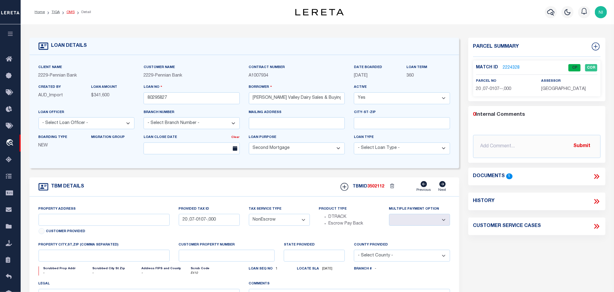
click at [69, 12] on link "OMS" at bounding box center [70, 12] width 8 height 4
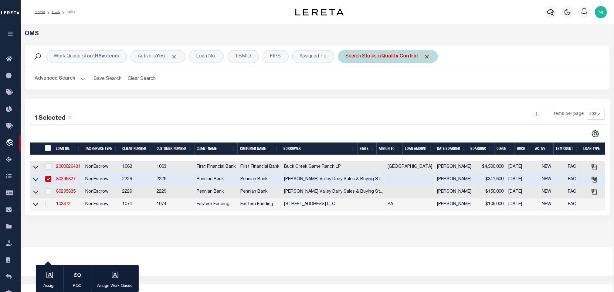
click at [373, 58] on div "Search Status is Quality Control" at bounding box center [388, 56] width 100 height 13
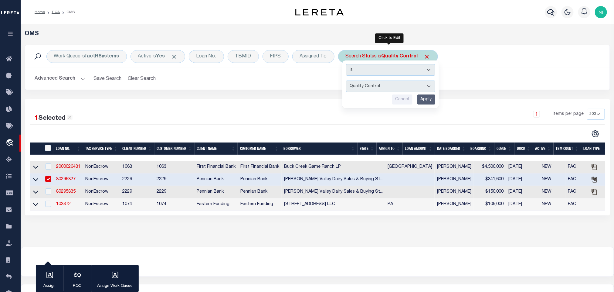
click at [426, 100] on input "Apply" at bounding box center [426, 99] width 18 height 10
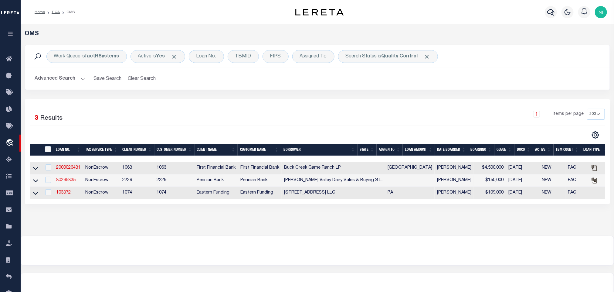
click at [67, 182] on link "80295835" at bounding box center [65, 180] width 19 height 4
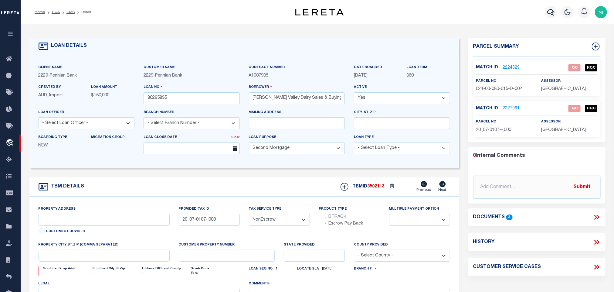
click at [595, 219] on icon at bounding box center [595, 217] width 3 height 5
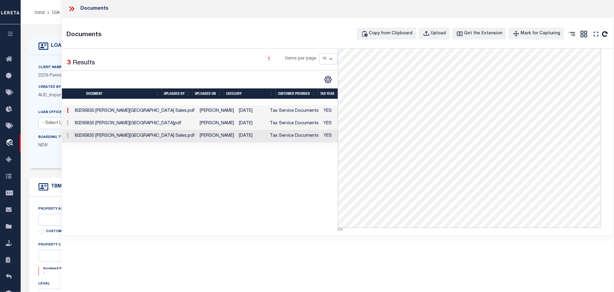
scroll to position [99, 0]
click at [76, 8] on icon at bounding box center [72, 9] width 8 height 8
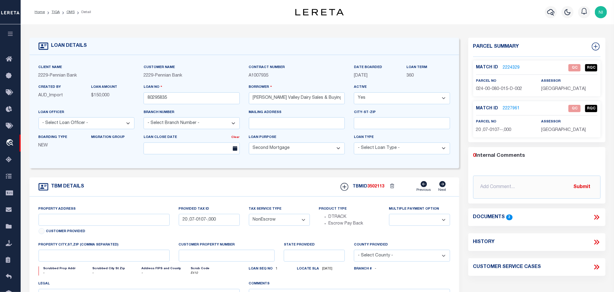
click at [596, 221] on icon at bounding box center [597, 217] width 8 height 8
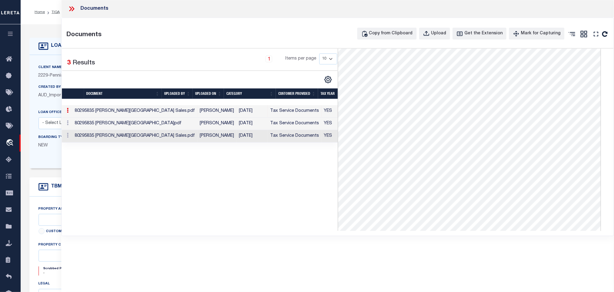
scroll to position [0, 0]
click at [69, 5] on div "Documents" at bounding box center [337, 9] width 553 height 18
click at [69, 8] on icon at bounding box center [72, 9] width 8 height 8
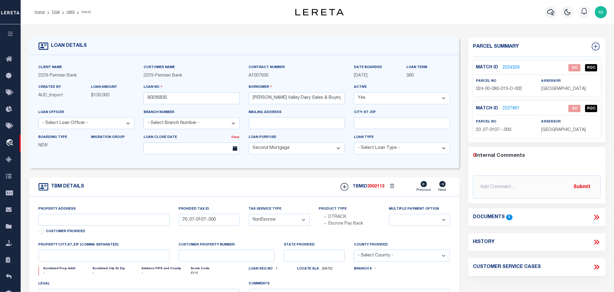
click at [507, 67] on link "2224329" at bounding box center [511, 68] width 17 height 6
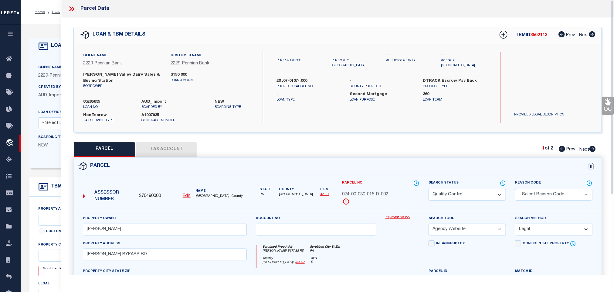
click at [177, 144] on button "Tax Account" at bounding box center [166, 149] width 61 height 15
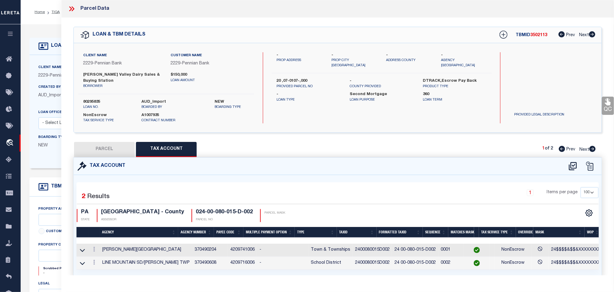
click at [113, 146] on button "PARCEL" at bounding box center [104, 149] width 61 height 15
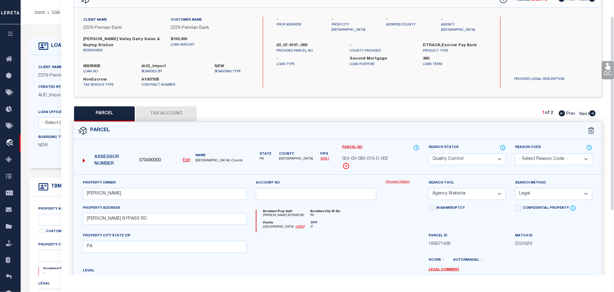
scroll to position [23, 0]
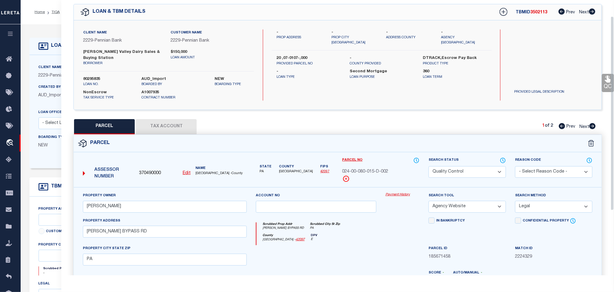
click at [606, 82] on icon at bounding box center [608, 79] width 8 height 8
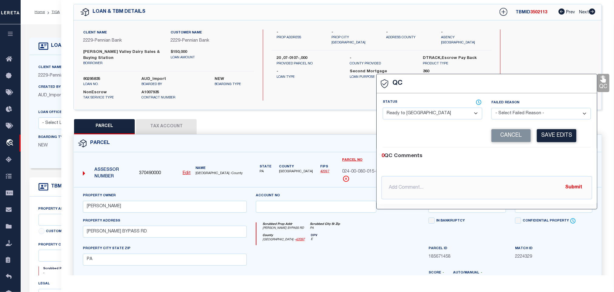
click at [420, 118] on select "- Select Status - Ready to QC Correct Incorrect" at bounding box center [433, 113] width 100 height 12
click at [383, 108] on select "- Select Status - Ready to QC Correct Incorrect" at bounding box center [433, 113] width 100 height 12
click at [563, 137] on button "Save Edits" at bounding box center [556, 135] width 39 height 13
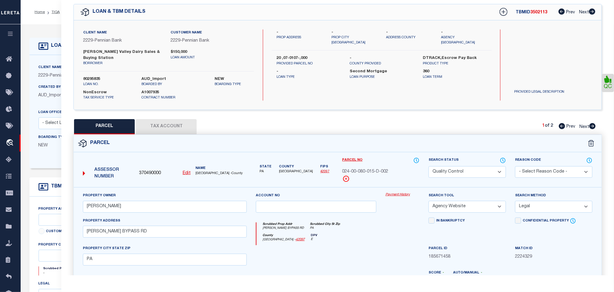
click at [456, 167] on select "Automated Search Bad Parcel Complete Duplicate Parcel High Dollar Reporting In …" at bounding box center [467, 172] width 77 height 12
click at [429, 166] on select "Automated Search Bad Parcel Complete Duplicate Parcel High Dollar Reporting In …" at bounding box center [467, 172] width 77 height 12
click at [500, 144] on div "Parcel" at bounding box center [338, 143] width 528 height 17
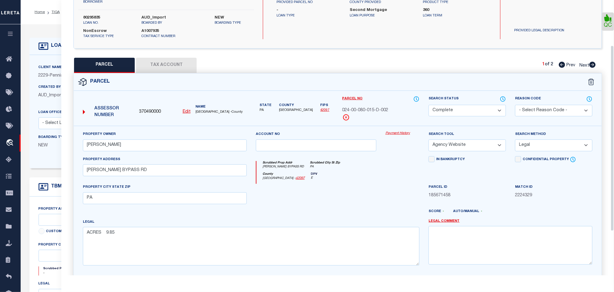
scroll to position [132, 0]
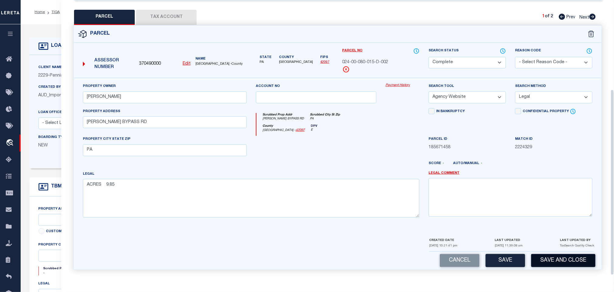
click at [551, 257] on button "Save and Close" at bounding box center [563, 260] width 64 height 13
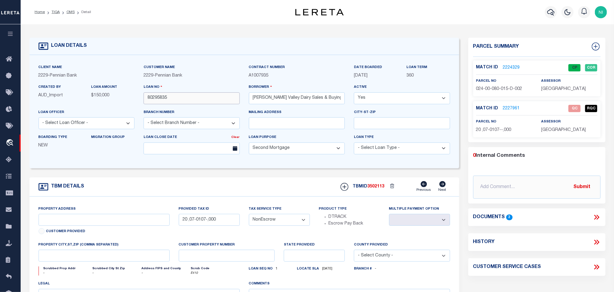
click at [178, 100] on input "80295835" at bounding box center [192, 98] width 96 height 12
click at [377, 188] on span "3502113" at bounding box center [376, 186] width 17 height 4
click at [543, 89] on span "[GEOGRAPHIC_DATA]" at bounding box center [563, 89] width 45 height 4
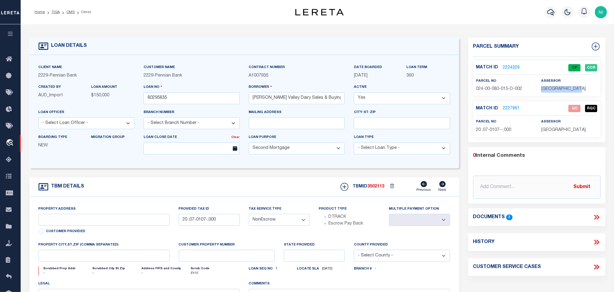
click at [543, 89] on span "[GEOGRAPHIC_DATA]" at bounding box center [563, 89] width 45 height 4
click at [500, 87] on span "024-00-080-015-D-002" at bounding box center [499, 89] width 46 height 4
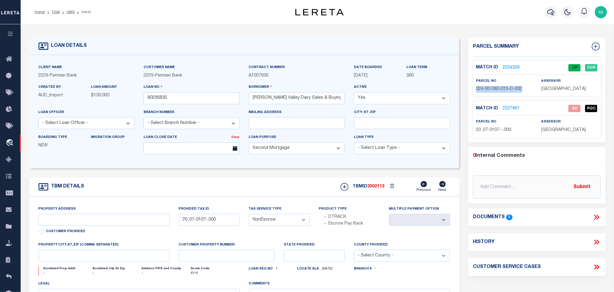
click at [597, 221] on icon at bounding box center [597, 217] width 8 height 8
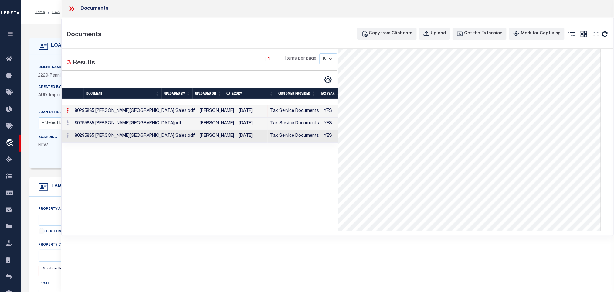
click at [197, 128] on td "[PERSON_NAME]" at bounding box center [216, 123] width 39 height 12
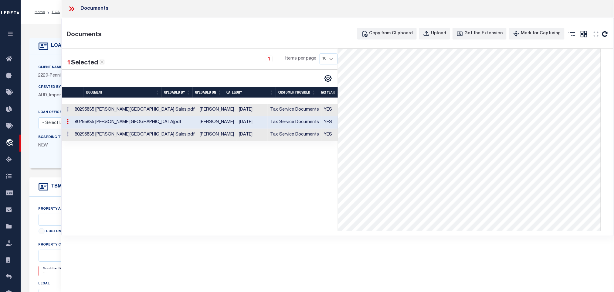
drag, startPoint x: 72, startPoint y: 9, endPoint x: 75, endPoint y: 17, distance: 7.8
click at [73, 10] on icon at bounding box center [72, 9] width 8 height 8
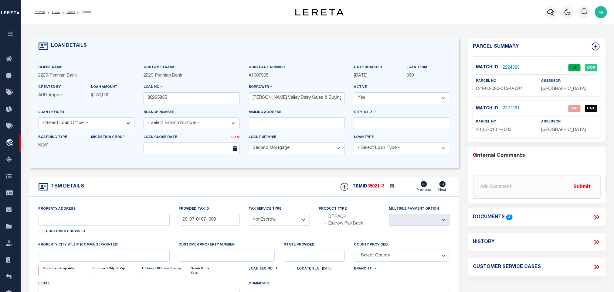
click at [514, 112] on link "2227961" at bounding box center [511, 108] width 17 height 6
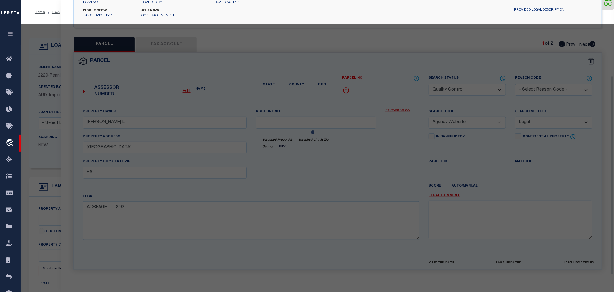
scroll to position [114, 0]
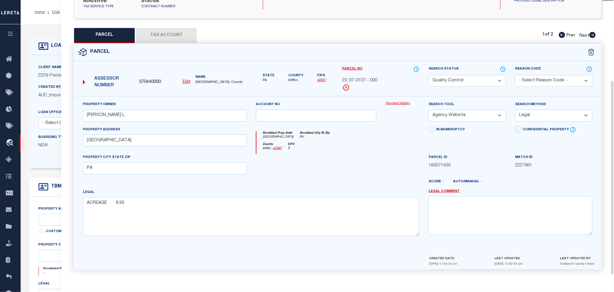
click at [170, 31] on button "Tax Account" at bounding box center [166, 35] width 61 height 15
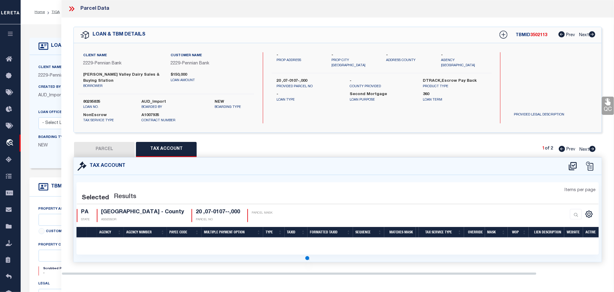
scroll to position [0, 0]
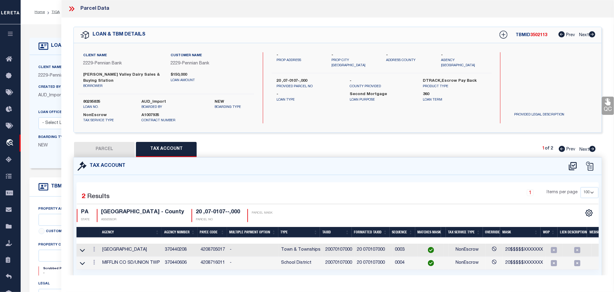
click at [112, 142] on button "PARCEL" at bounding box center [104, 149] width 61 height 15
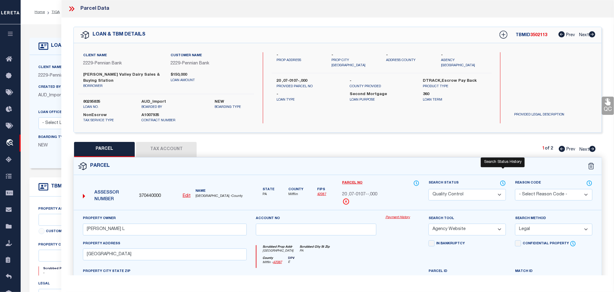
click at [502, 180] on icon at bounding box center [503, 183] width 6 height 7
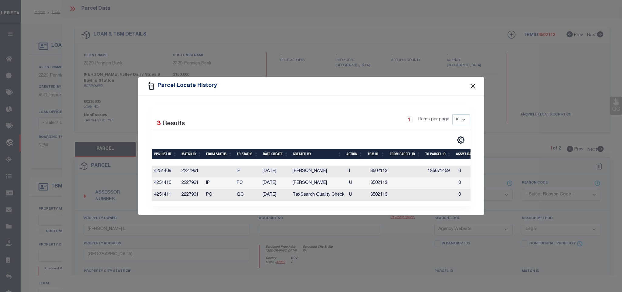
click at [472, 87] on button "Close" at bounding box center [473, 86] width 8 height 8
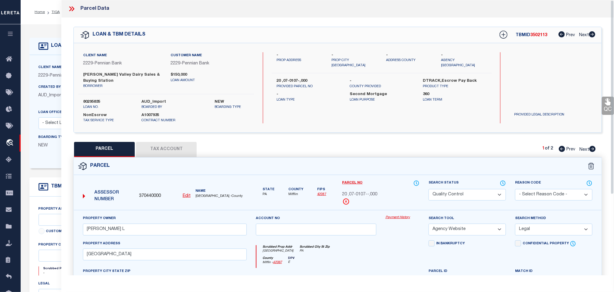
click at [604, 107] on link "QC" at bounding box center [608, 106] width 12 height 18
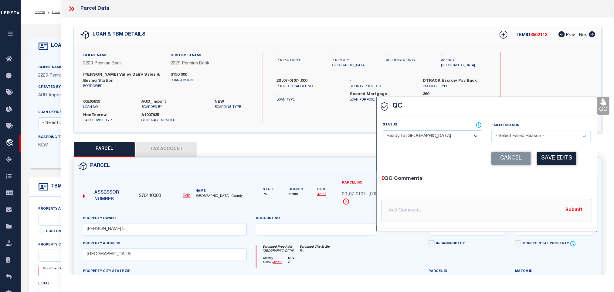
click at [426, 138] on select "- Select Status - Ready to QC Correct Incorrect" at bounding box center [433, 136] width 100 height 12
click at [383, 131] on select "- Select Status - Ready to QC Correct Incorrect" at bounding box center [433, 136] width 100 height 12
click at [543, 154] on button "Save Edits" at bounding box center [556, 158] width 39 height 13
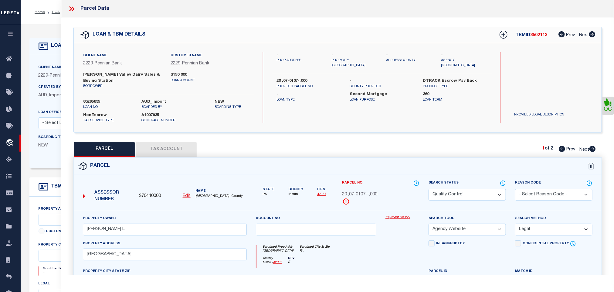
click at [468, 190] on select "Automated Search Bad Parcel Complete Duplicate Parcel High Dollar Reporting In …" at bounding box center [467, 195] width 77 height 12
click at [429, 189] on select "Automated Search Bad Parcel Complete Duplicate Parcel High Dollar Reporting In …" at bounding box center [467, 195] width 77 height 12
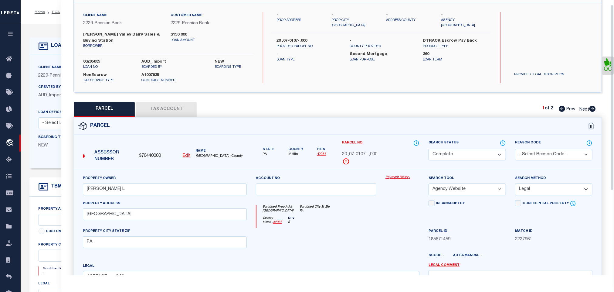
scroll to position [132, 0]
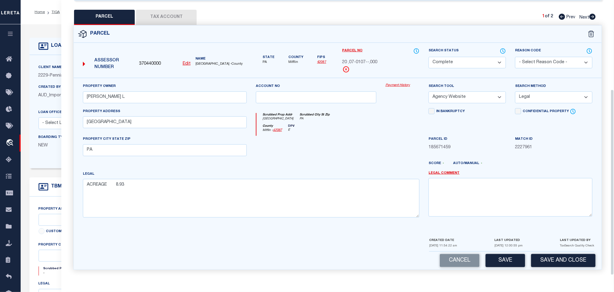
click at [552, 257] on button "Save and Close" at bounding box center [563, 260] width 64 height 13
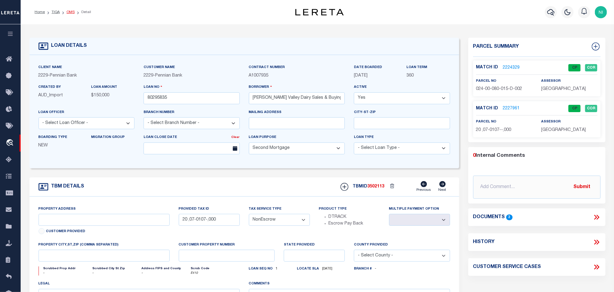
click at [71, 13] on link "OMS" at bounding box center [70, 12] width 8 height 4
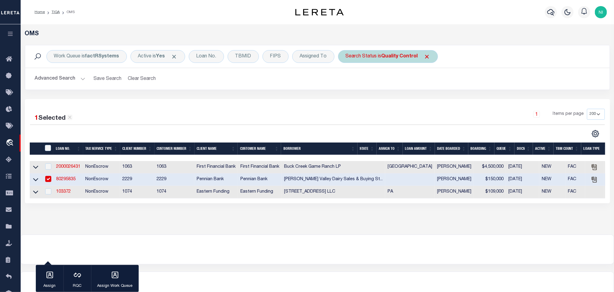
click at [380, 56] on div "Search Status is Quality Control" at bounding box center [388, 56] width 100 height 13
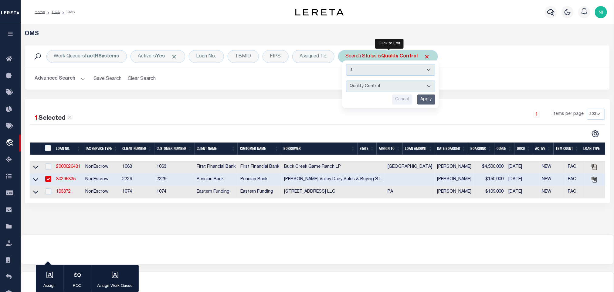
click at [428, 97] on input "Apply" at bounding box center [426, 99] width 18 height 10
